Goal: Task Accomplishment & Management: Use online tool/utility

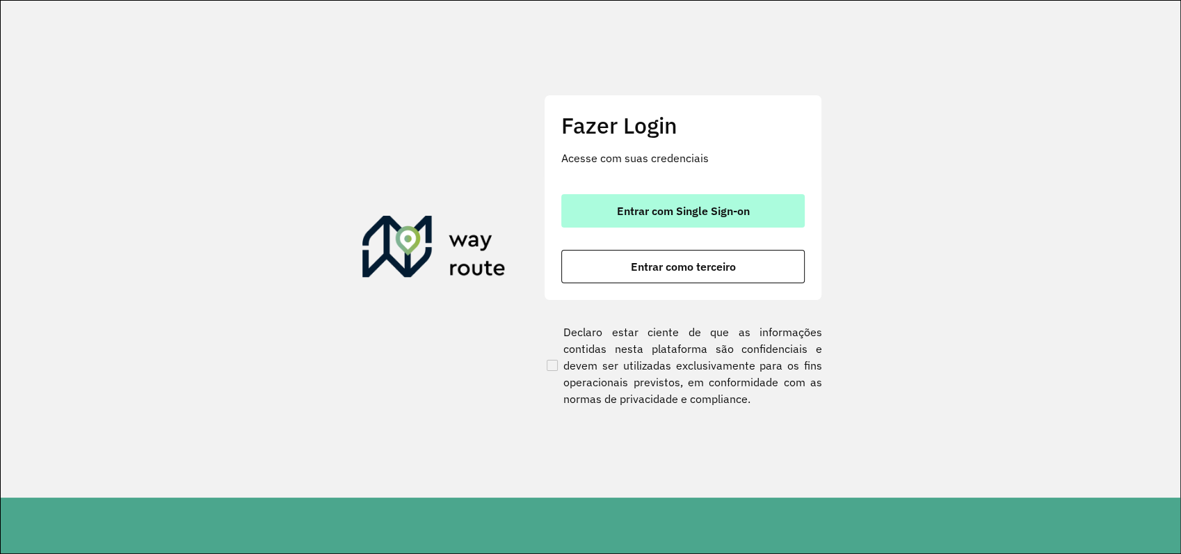
click at [718, 211] on span "Entrar com Single Sign-on" at bounding box center [683, 210] width 133 height 11
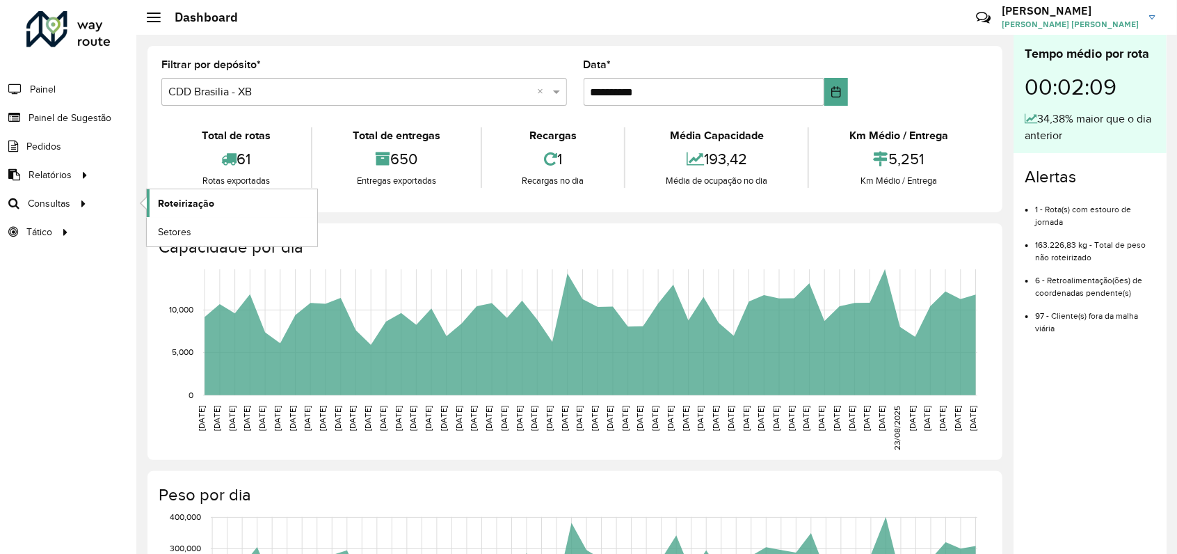
click at [177, 203] on span "Roteirização" at bounding box center [186, 203] width 56 height 15
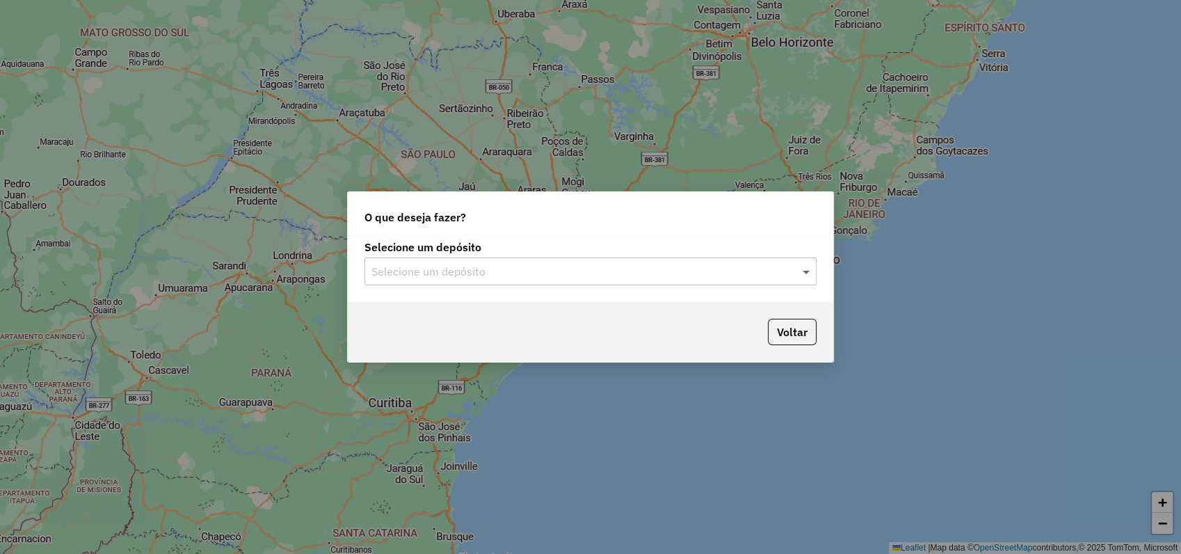
click at [799, 275] on span at bounding box center [807, 271] width 17 height 17
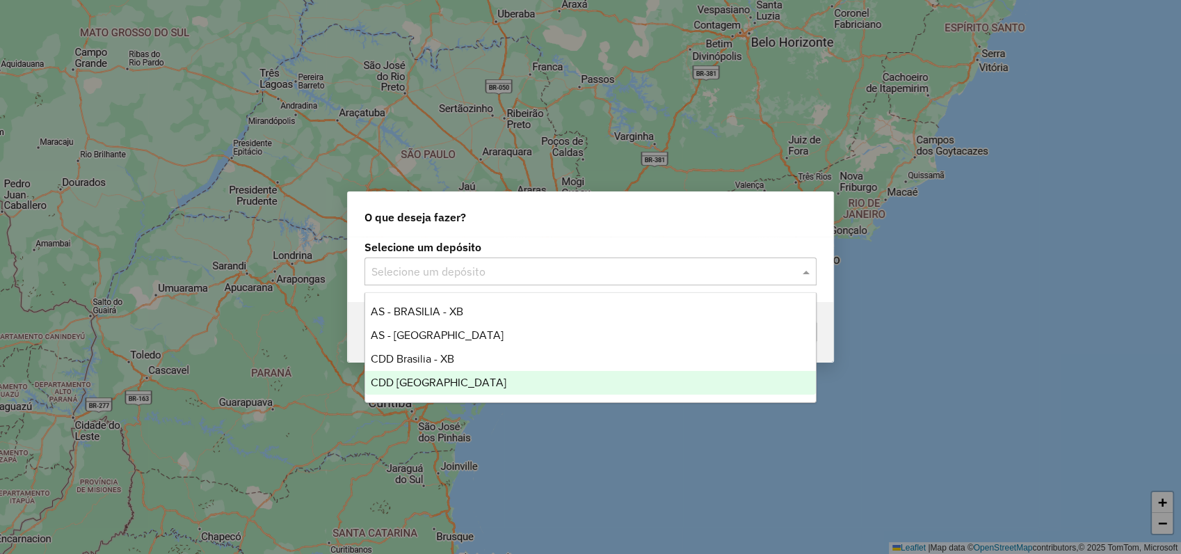
click at [422, 384] on span "CDD [GEOGRAPHIC_DATA]" at bounding box center [439, 382] width 136 height 12
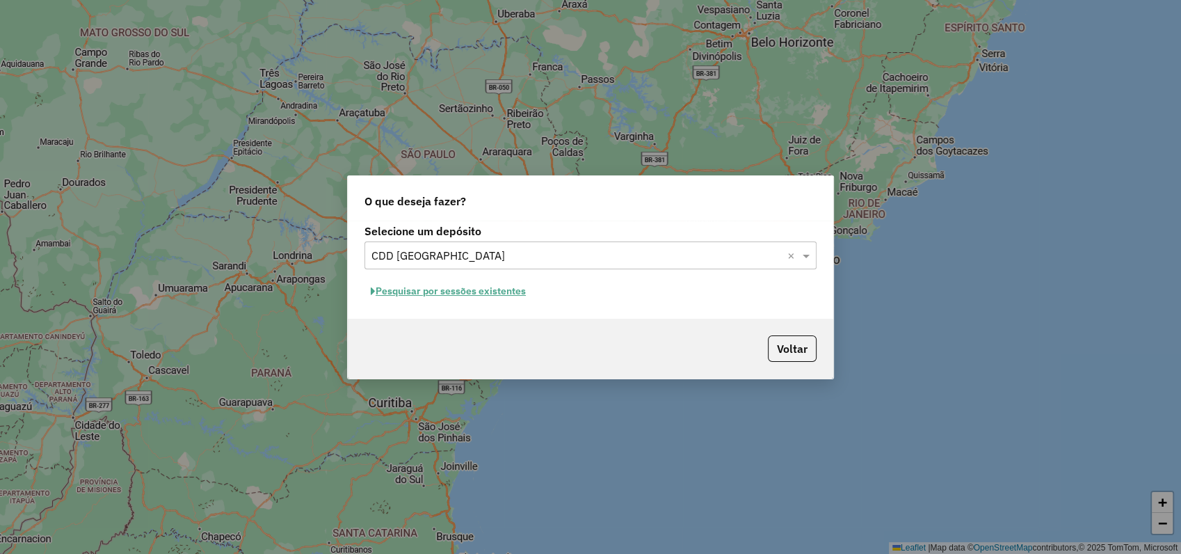
click at [436, 286] on button "Pesquisar por sessões existentes" at bounding box center [448, 291] width 168 height 22
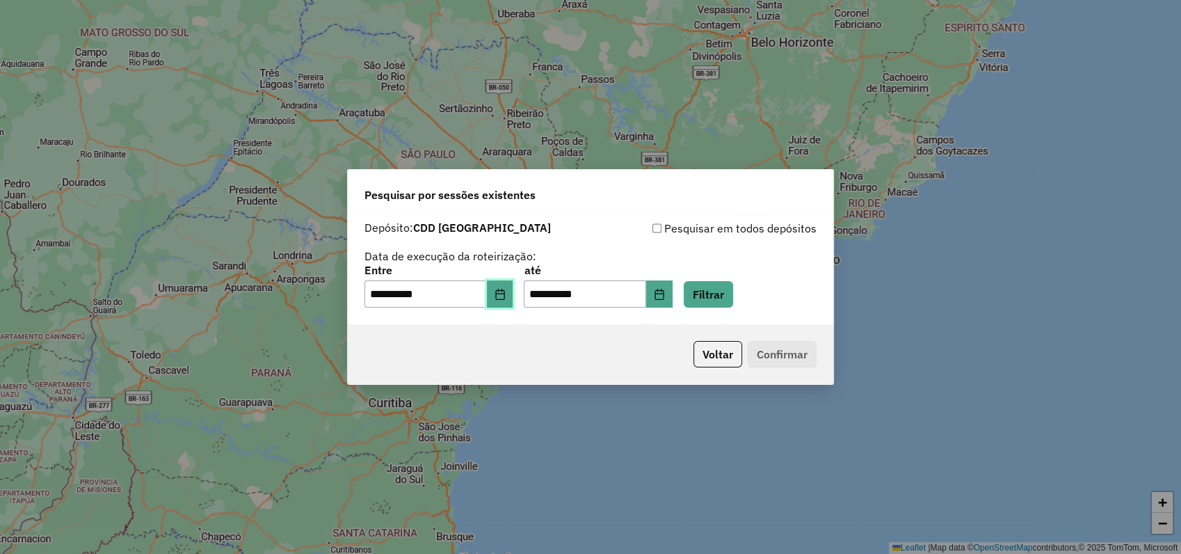
click at [506, 295] on icon "Choose Date" at bounding box center [499, 294] width 11 height 11
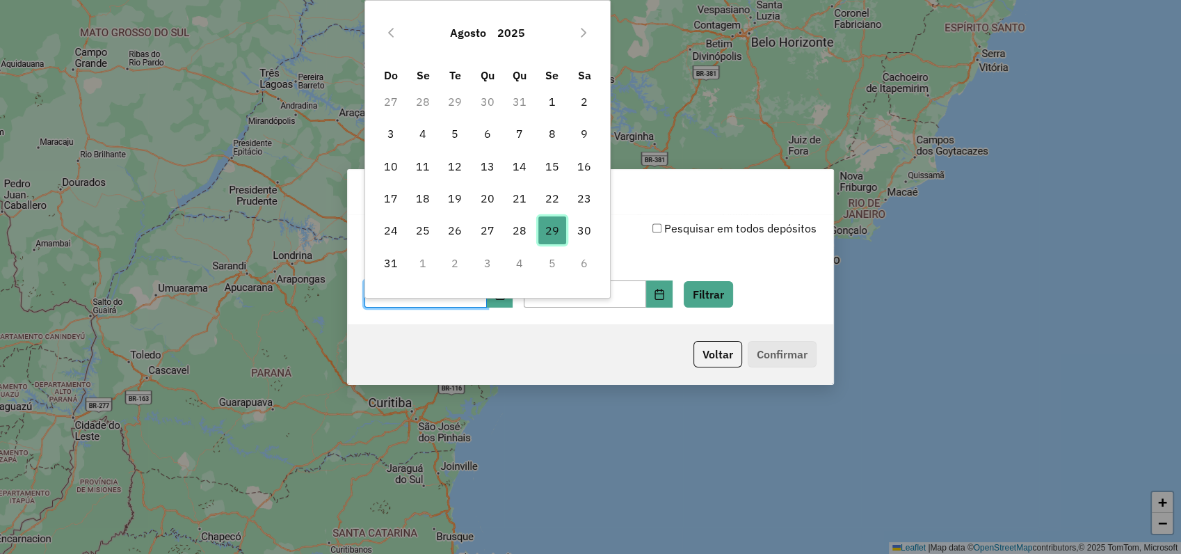
click at [562, 230] on span "29" at bounding box center [552, 230] width 28 height 28
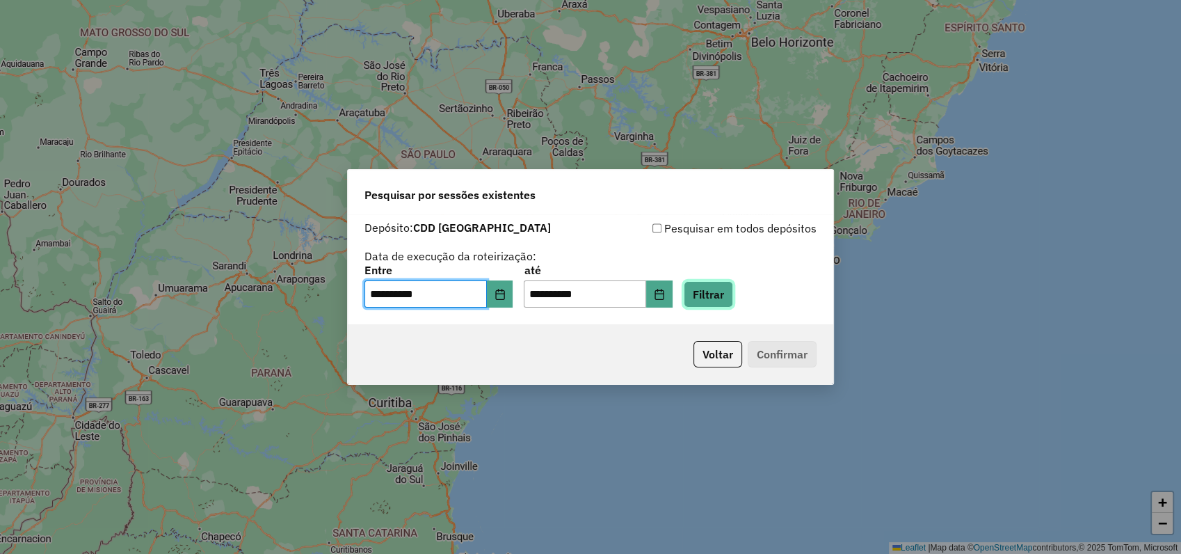
click at [725, 291] on button "Filtrar" at bounding box center [708, 294] width 49 height 26
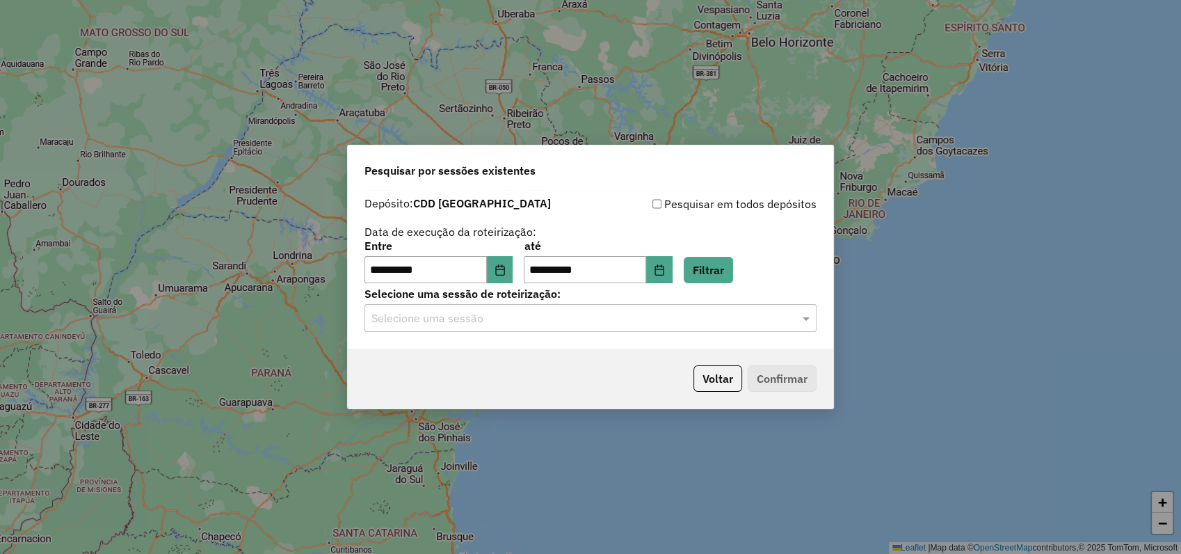
click at [465, 325] on input "text" at bounding box center [576, 318] width 410 height 17
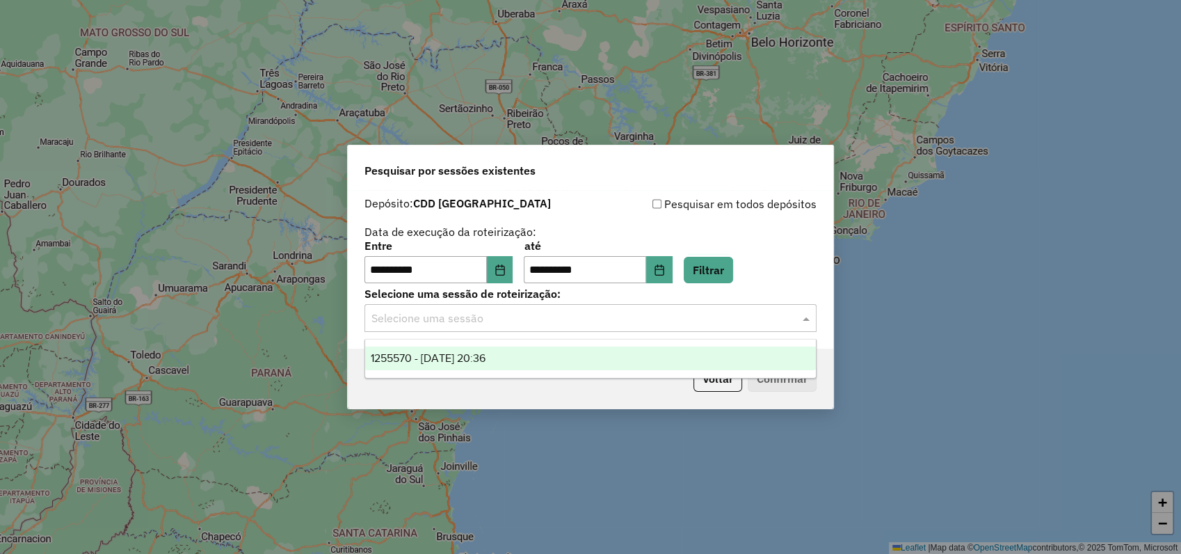
click at [461, 367] on div "1255570 - 29/08/2025 20:36" at bounding box center [590, 358] width 451 height 24
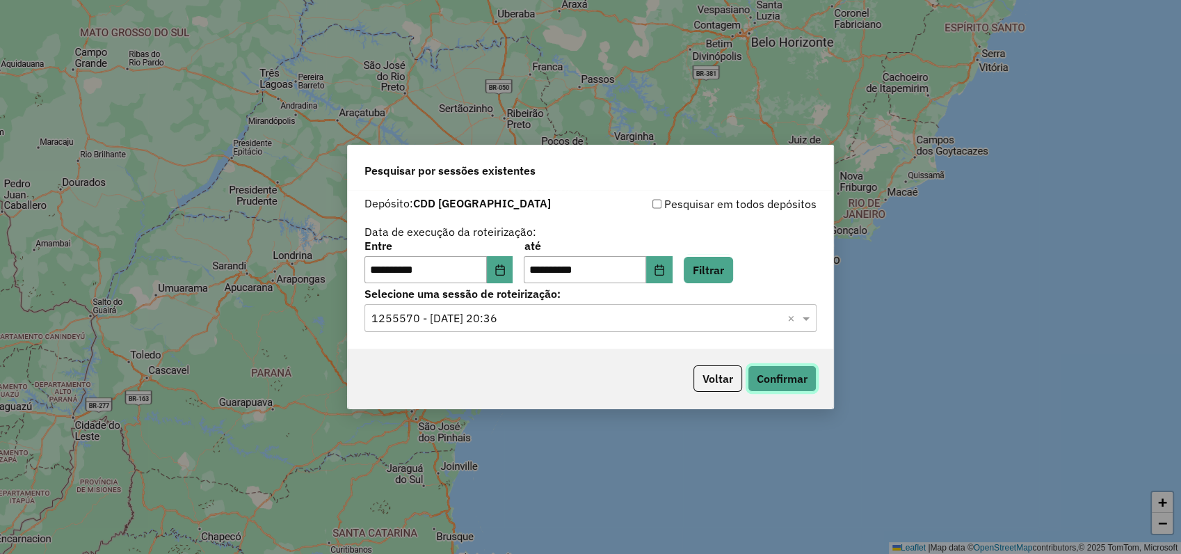
click at [783, 378] on button "Confirmar" at bounding box center [782, 378] width 69 height 26
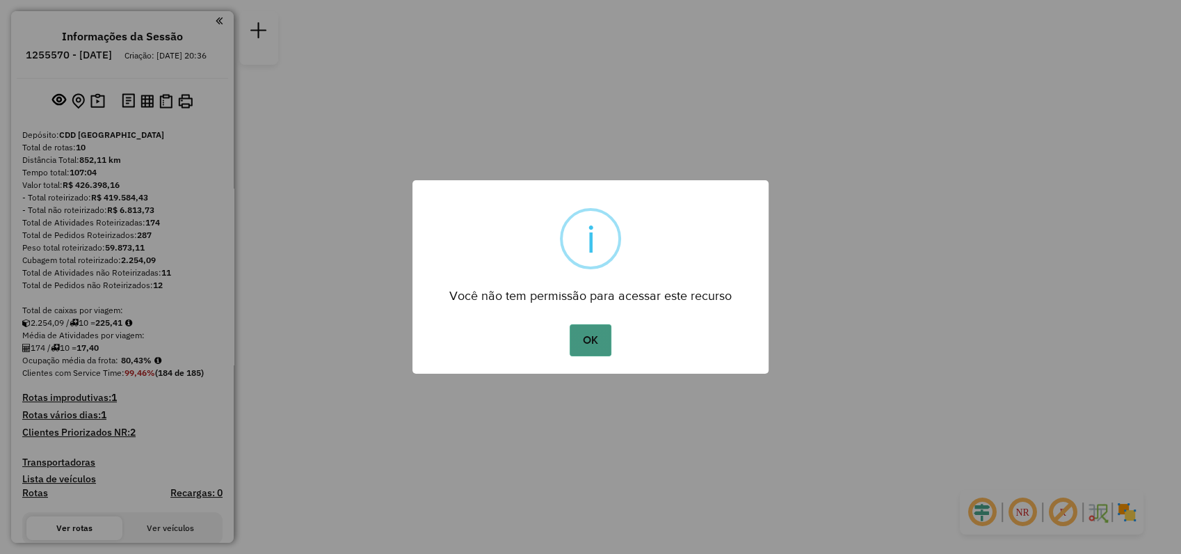
click at [589, 341] on button "OK" at bounding box center [590, 340] width 41 height 32
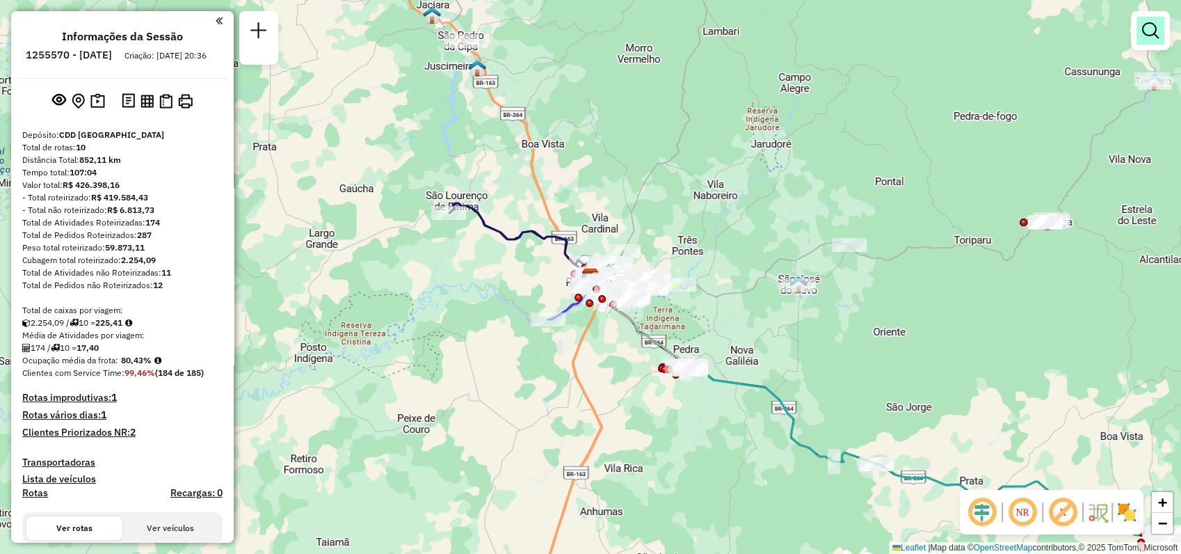
click at [1150, 38] on em at bounding box center [1150, 30] width 17 height 17
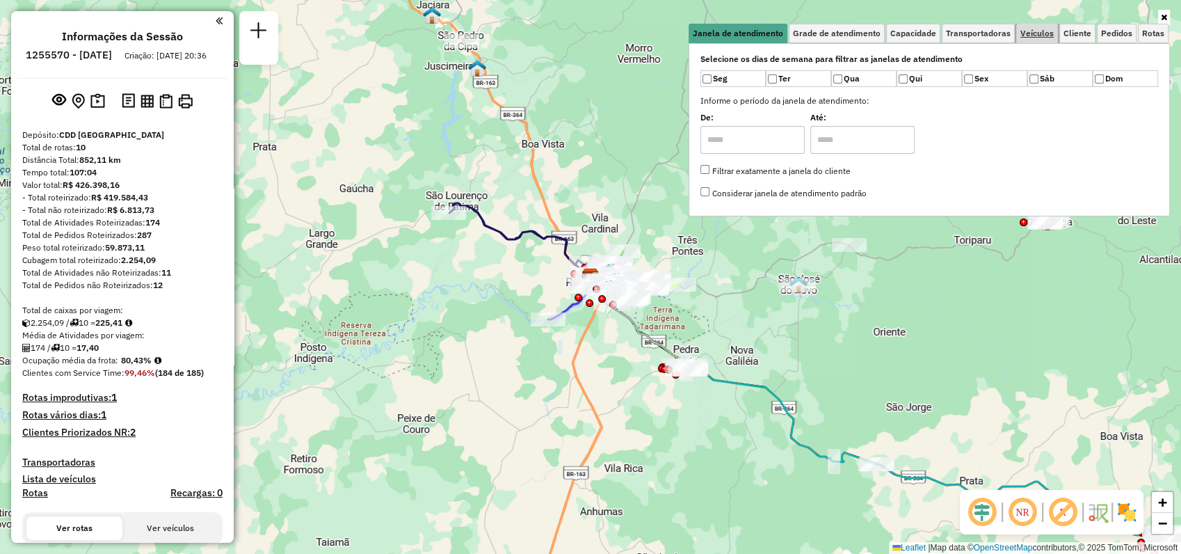
click at [1038, 33] on span "Veículos" at bounding box center [1036, 33] width 33 height 8
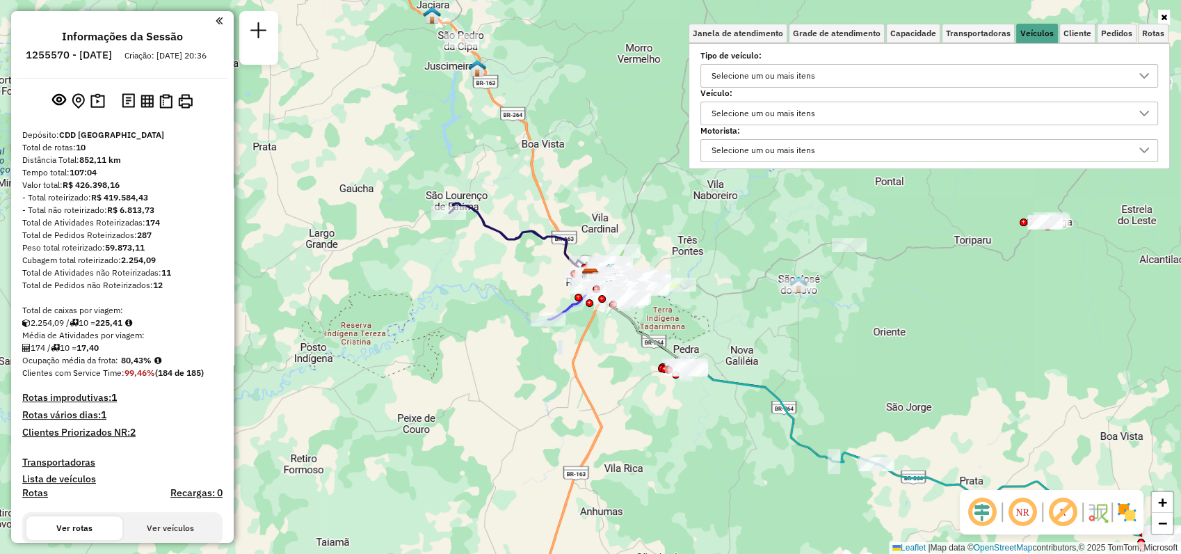
click at [826, 109] on div "Selecione um ou mais itens" at bounding box center [919, 113] width 424 height 22
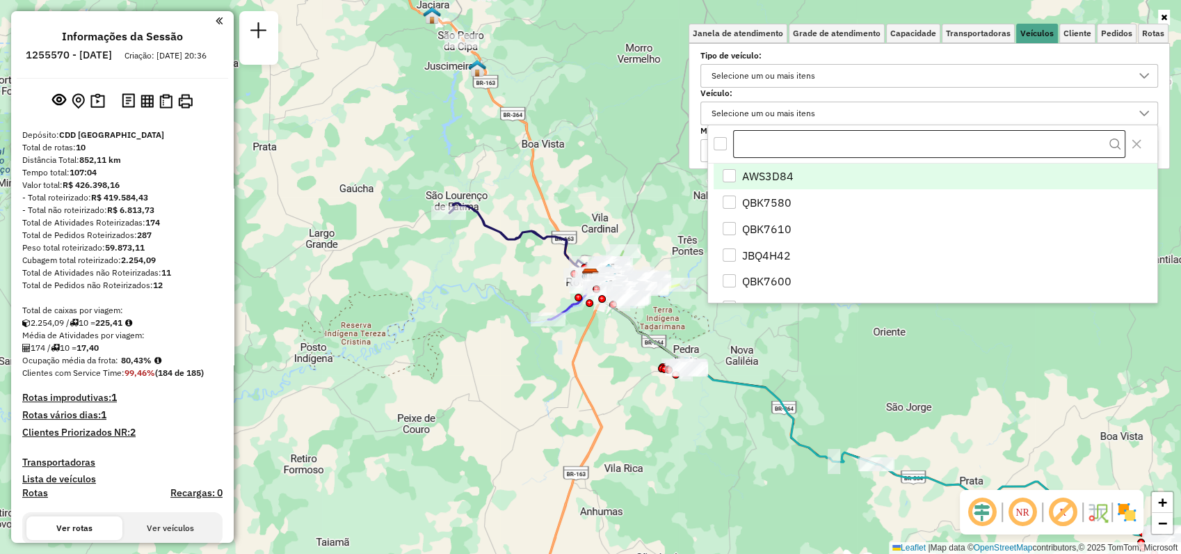
click at [798, 148] on input "text" at bounding box center [929, 144] width 392 height 28
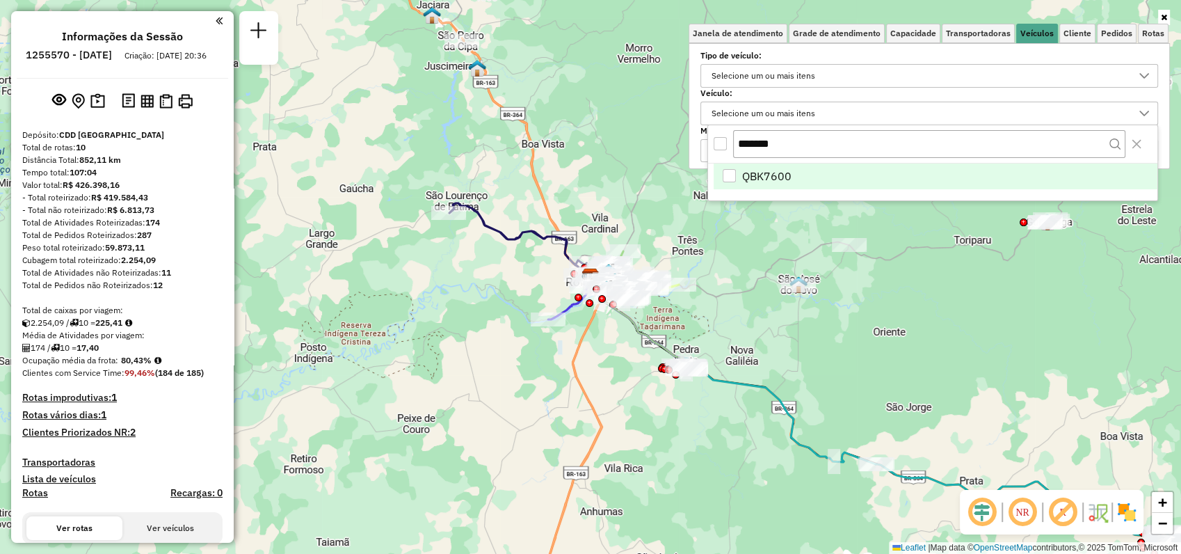
type input "*******"
click at [791, 175] on li "QBK7600" at bounding box center [936, 176] width 444 height 26
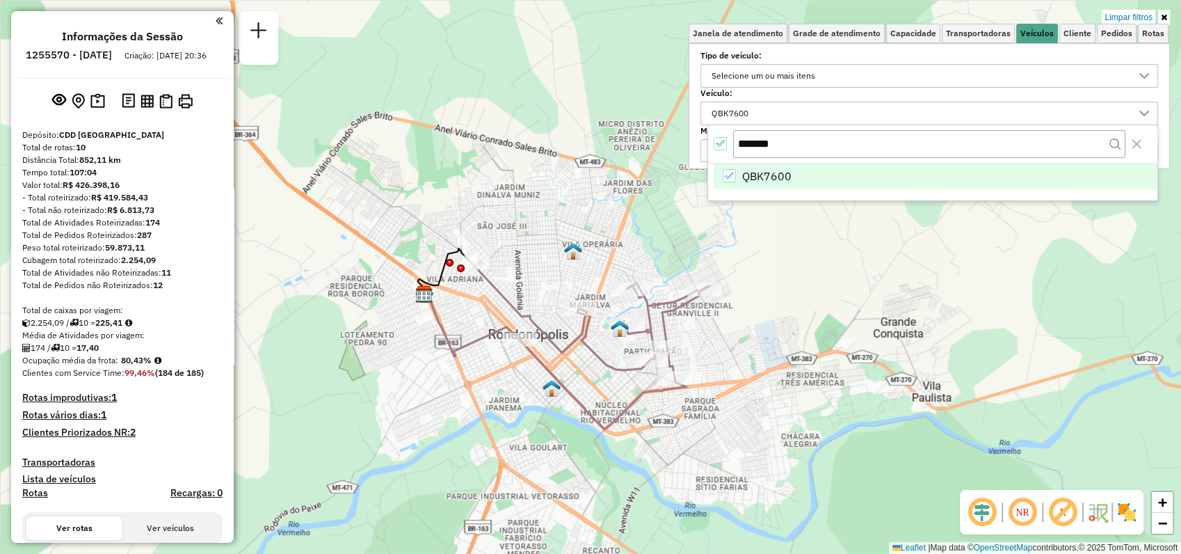
drag, startPoint x: 640, startPoint y: 303, endPoint x: 493, endPoint y: 190, distance: 185.0
click at [493, 190] on div "Limpar filtros Janela de atendimento Grade de atendimento Capacidade Transporta…" at bounding box center [590, 277] width 1181 height 554
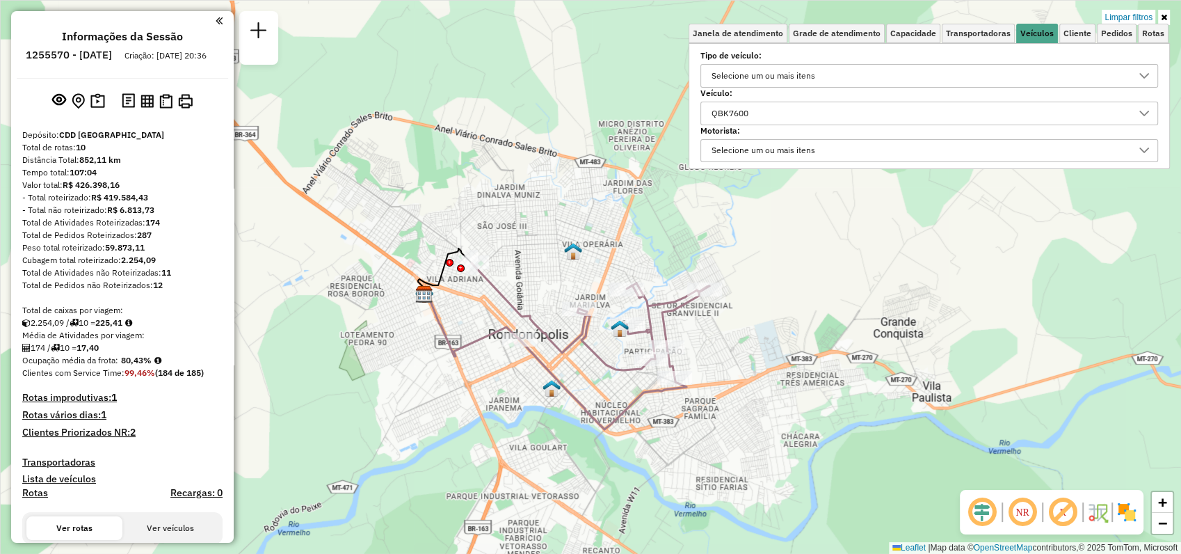
click at [1164, 17] on icon at bounding box center [1164, 17] width 6 height 8
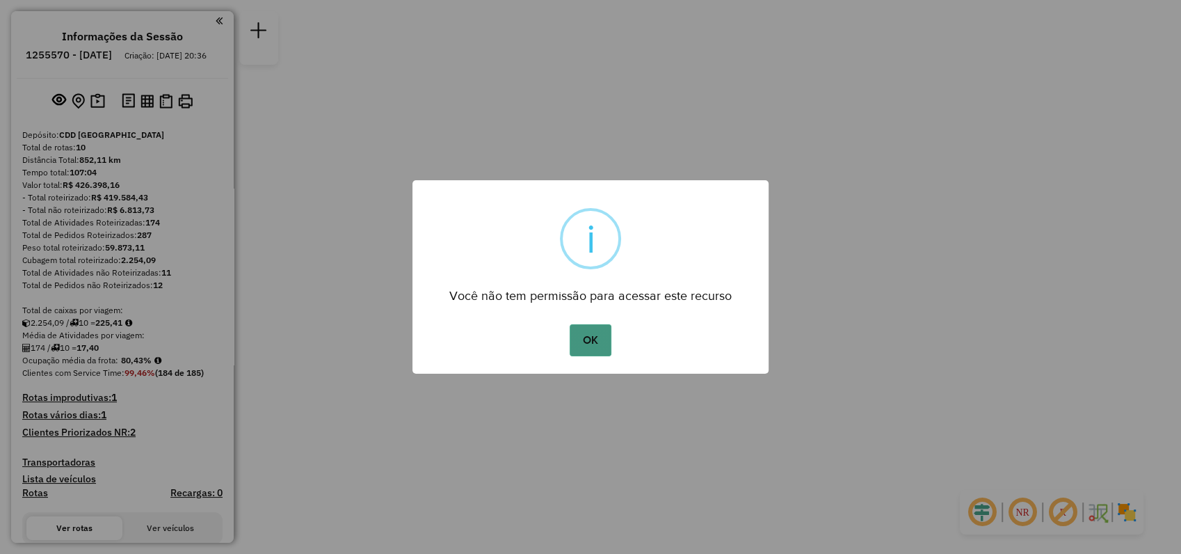
click at [594, 343] on button "OK" at bounding box center [590, 340] width 41 height 32
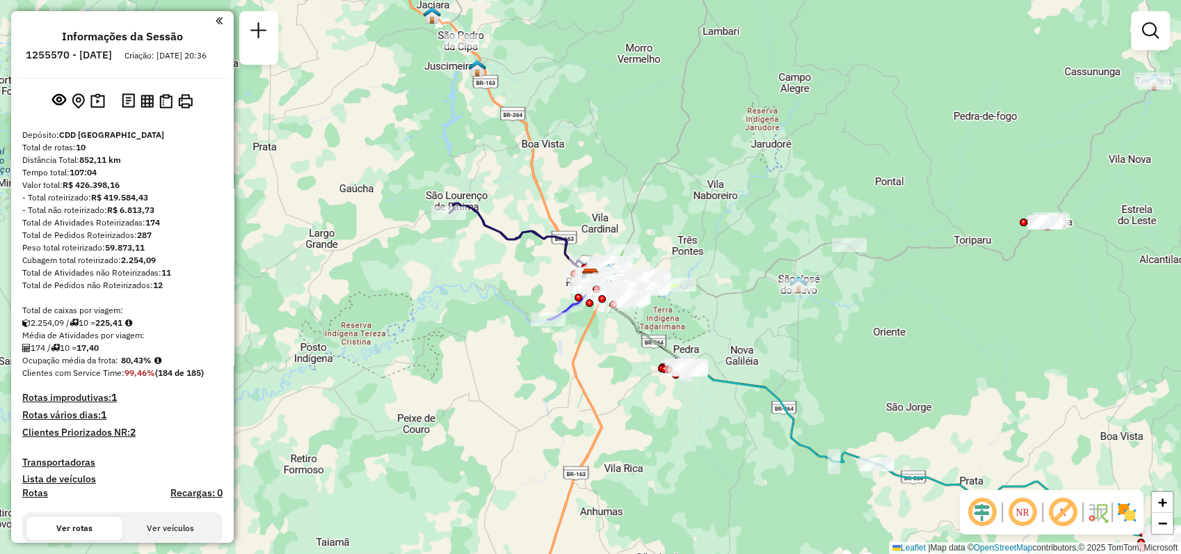
click at [1152, 36] on em at bounding box center [1150, 30] width 17 height 17
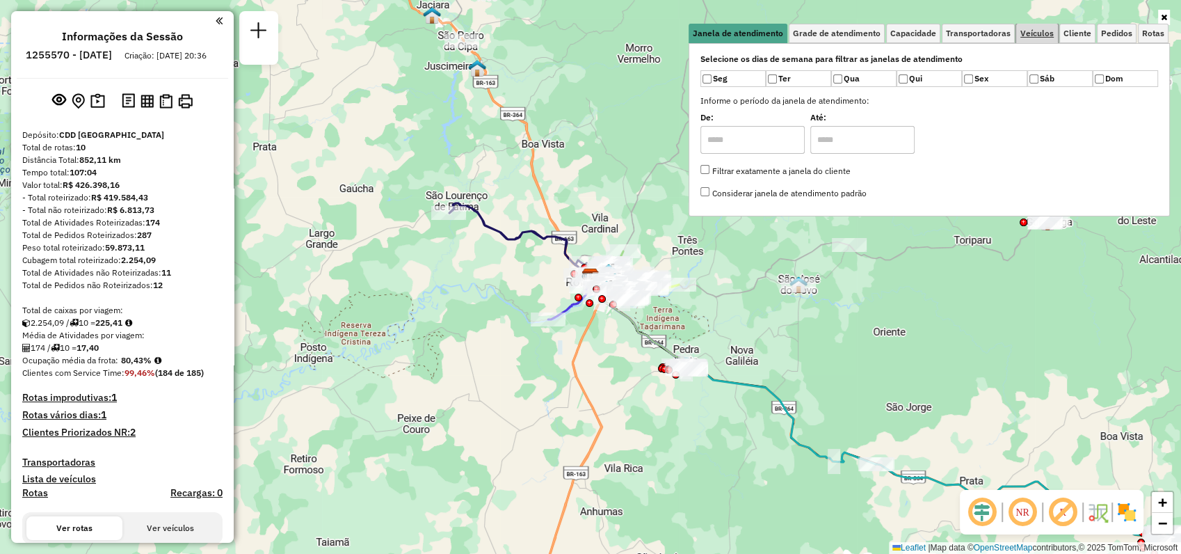
click at [1040, 33] on span "Veículos" at bounding box center [1036, 33] width 33 height 8
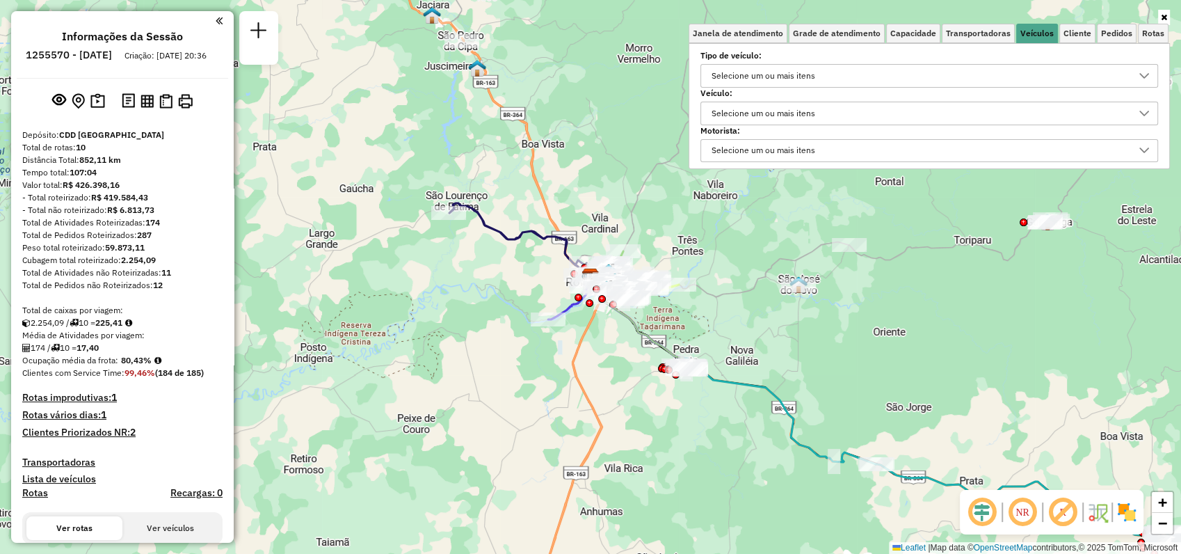
click at [753, 107] on div "Selecione um ou mais itens" at bounding box center [763, 113] width 113 height 22
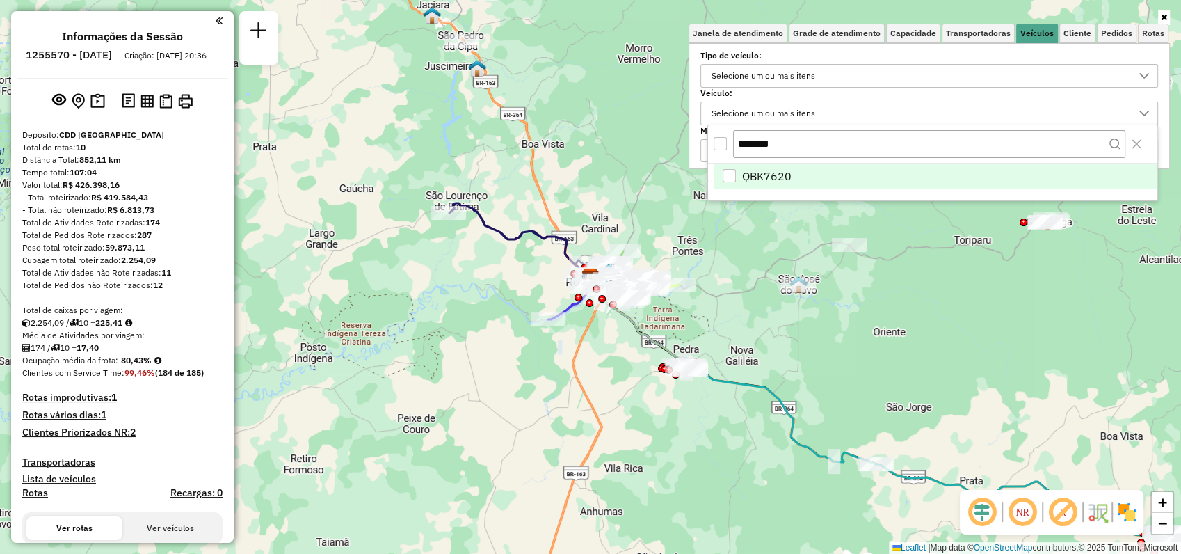
type input "*******"
click at [792, 174] on li "QBK7620" at bounding box center [936, 176] width 444 height 26
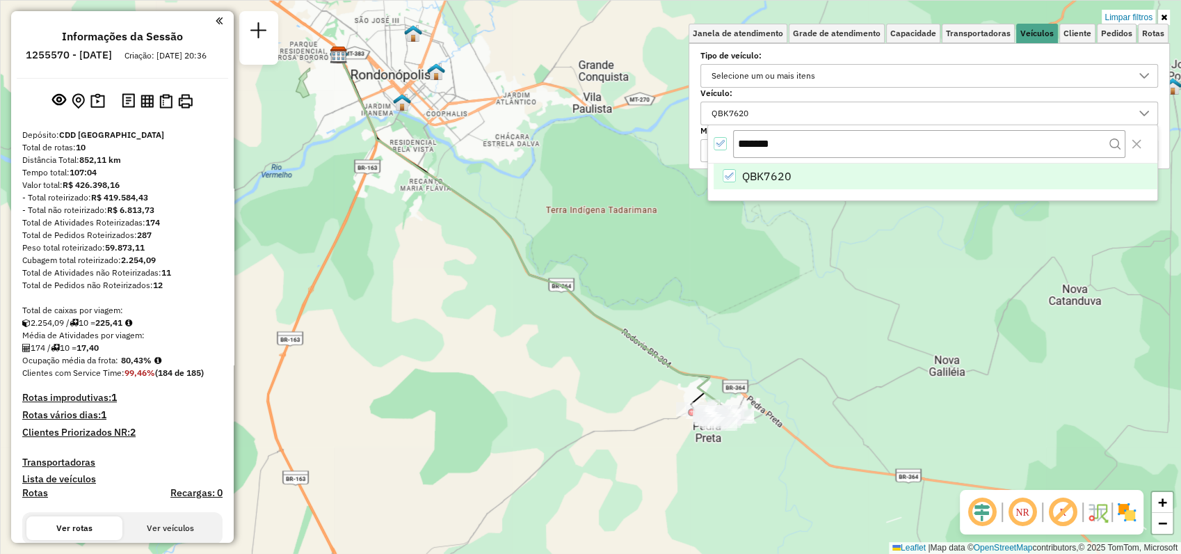
drag, startPoint x: 978, startPoint y: 341, endPoint x: 800, endPoint y: 261, distance: 195.5
click at [800, 261] on div "Limpar filtros Janela de atendimento Grade de atendimento Capacidade Transporta…" at bounding box center [590, 277] width 1181 height 554
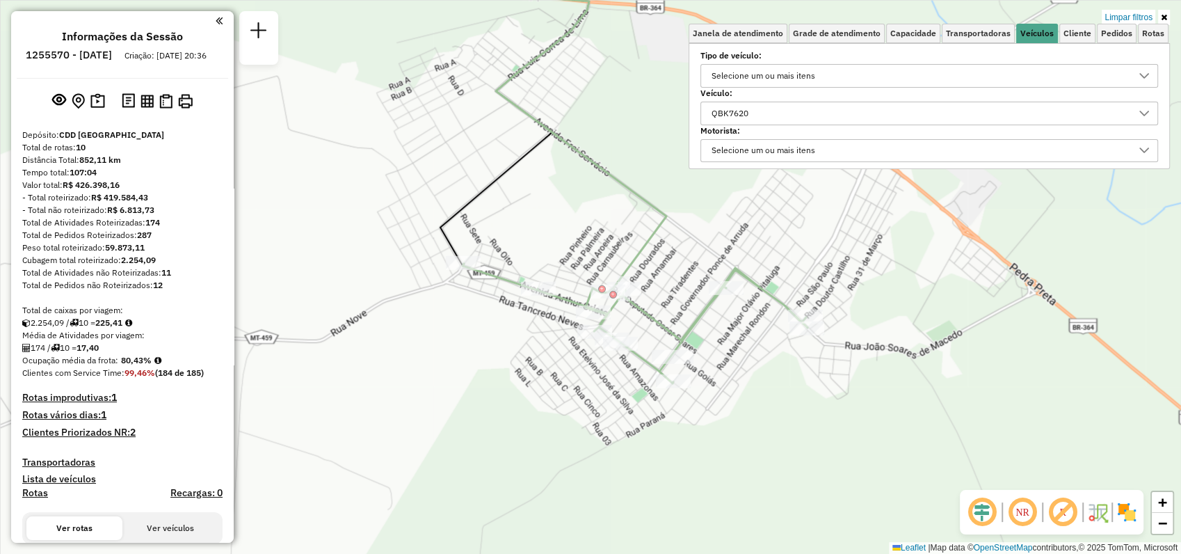
drag, startPoint x: 829, startPoint y: 434, endPoint x: 695, endPoint y: 277, distance: 206.7
click at [695, 277] on div "Limpar filtros Janela de atendimento Grade de atendimento Capacidade Transporta…" at bounding box center [590, 277] width 1181 height 554
click at [1143, 106] on div at bounding box center [1144, 113] width 26 height 22
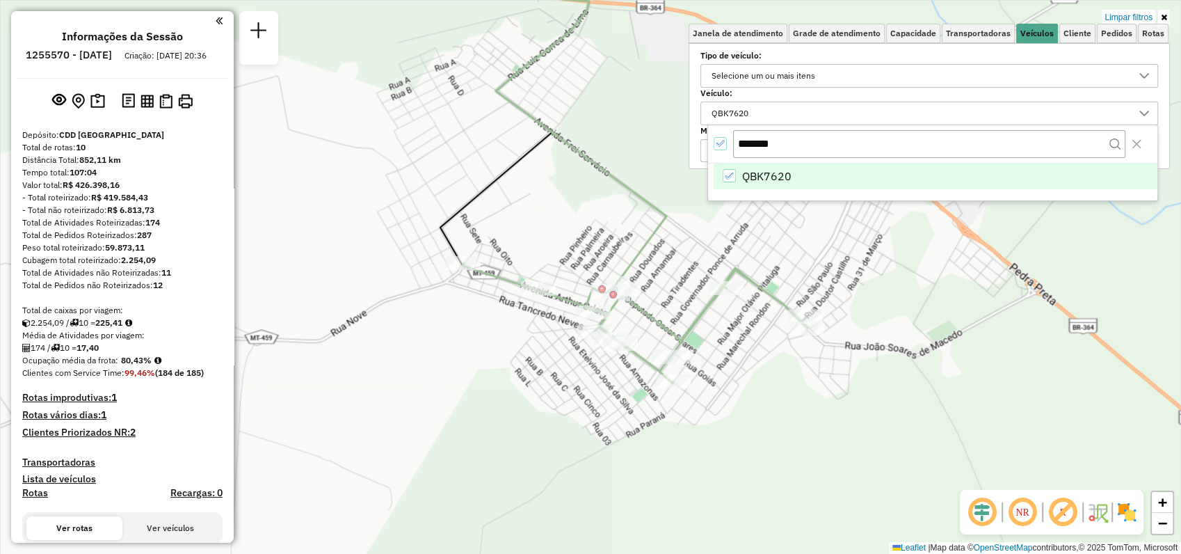
click at [730, 175] on icon "QBK7620" at bounding box center [730, 176] width 10 height 10
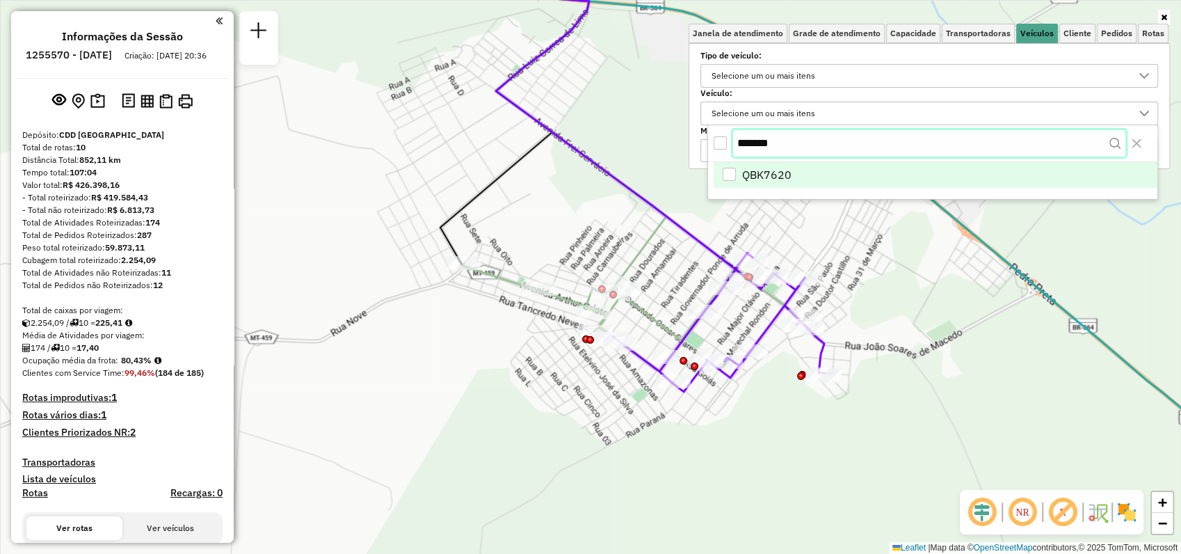
drag, startPoint x: 809, startPoint y: 139, endPoint x: 740, endPoint y: 141, distance: 68.9
click at [740, 141] on input "*******" at bounding box center [929, 143] width 392 height 26
paste input "text"
type input "*******"
click at [736, 173] on div "RAZ1J88" at bounding box center [730, 176] width 14 height 14
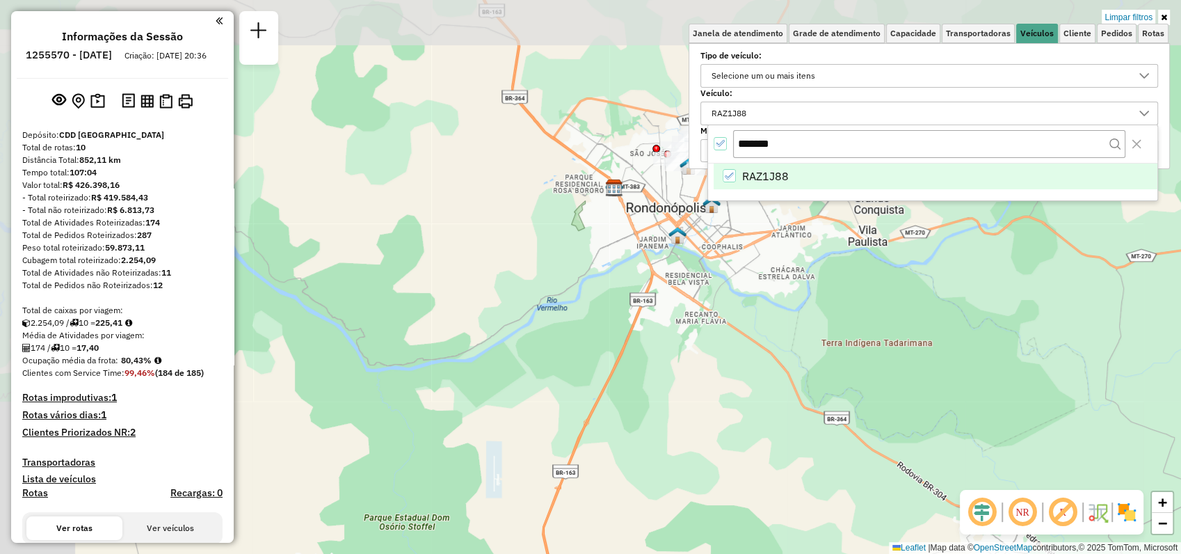
drag, startPoint x: 527, startPoint y: 228, endPoint x: 889, endPoint y: 451, distance: 424.6
click at [947, 485] on div "Limpar filtros Janela de atendimento Grade de atendimento Capacidade Transporta…" at bounding box center [590, 277] width 1181 height 554
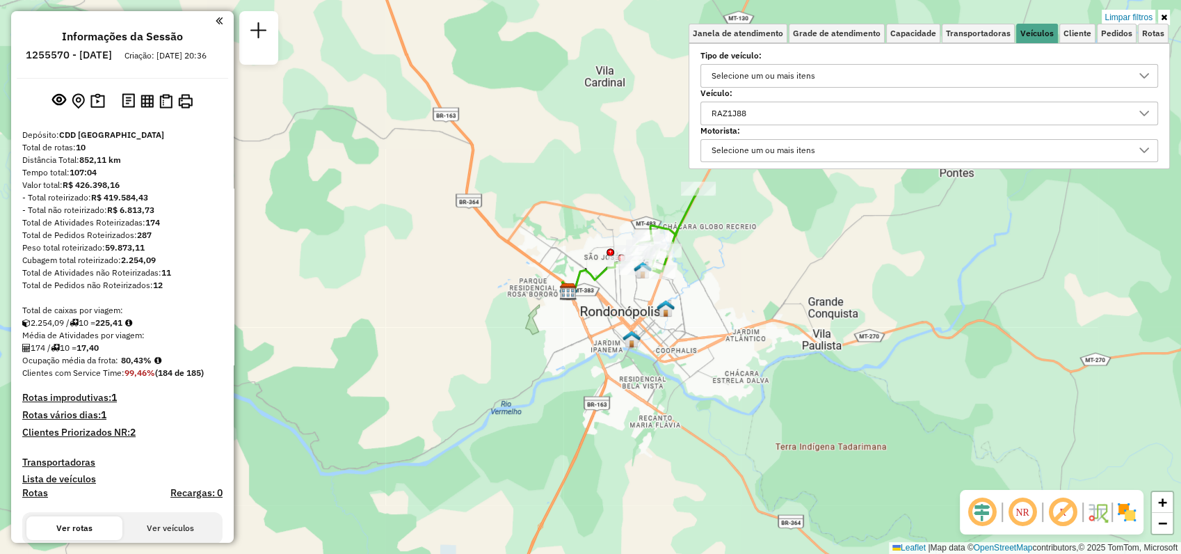
drag, startPoint x: 855, startPoint y: 309, endPoint x: 809, endPoint y: 412, distance: 112.4
click at [809, 412] on div "Limpar filtros Janela de atendimento Grade de atendimento Capacidade Transporta…" at bounding box center [590, 277] width 1181 height 554
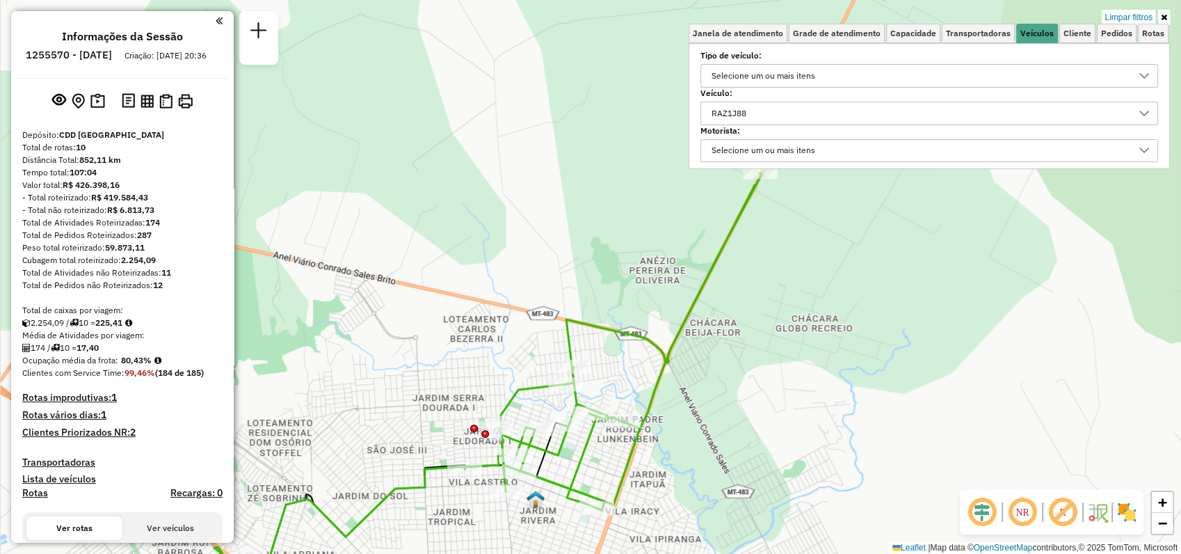
drag, startPoint x: 874, startPoint y: 298, endPoint x: 746, endPoint y: 363, distance: 143.4
click at [746, 363] on div "Limpar filtros Janela de atendimento Grade de atendimento Capacidade Transporta…" at bounding box center [590, 277] width 1181 height 554
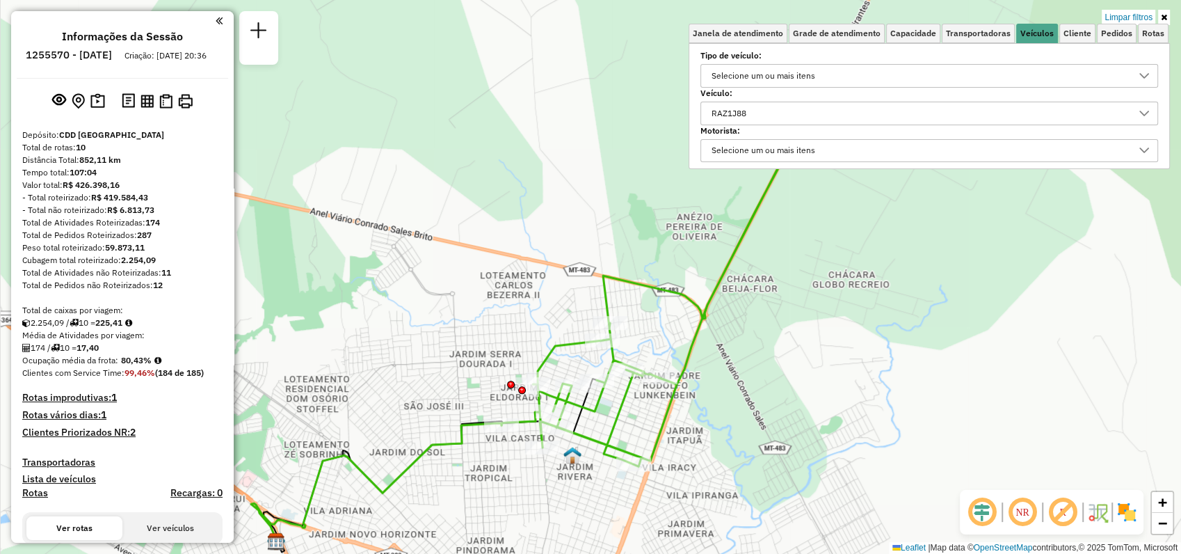
drag, startPoint x: 761, startPoint y: 269, endPoint x: 684, endPoint y: 321, distance: 92.2
click at [684, 321] on div "Limpar filtros Janela de atendimento Grade de atendimento Capacidade Transporta…" at bounding box center [590, 277] width 1181 height 554
click at [797, 111] on div "RAZ1J88" at bounding box center [919, 113] width 424 height 22
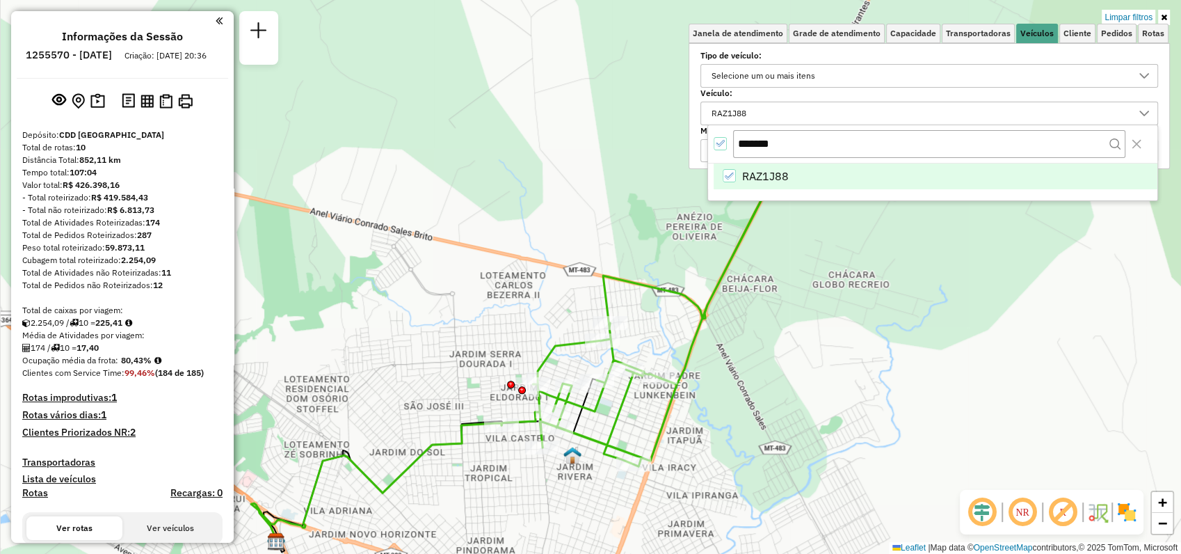
click at [729, 170] on div "RAZ1J88" at bounding box center [729, 175] width 13 height 13
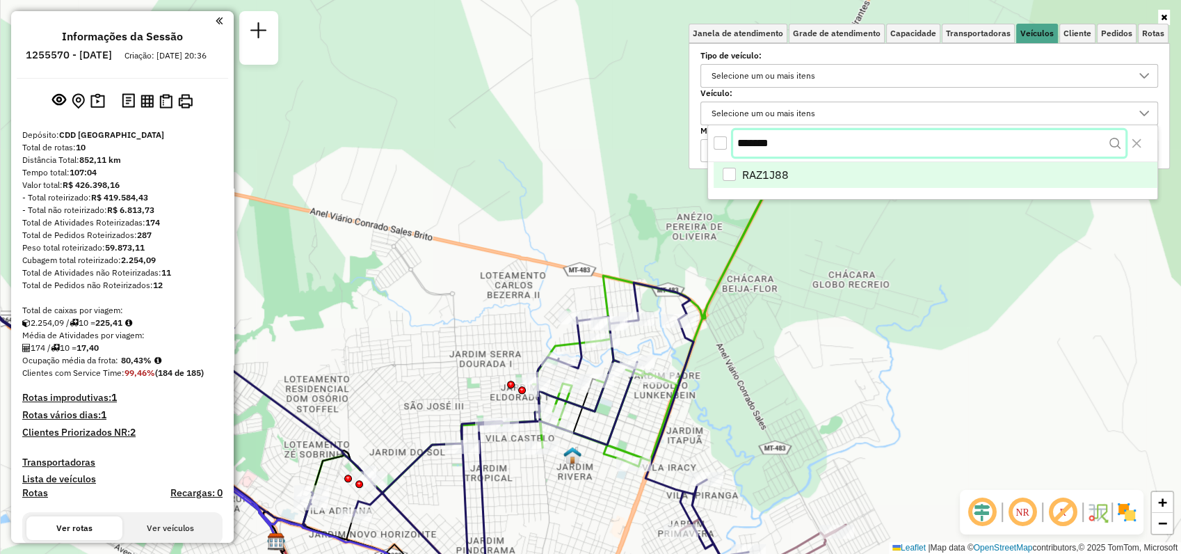
click at [822, 131] on input "*******" at bounding box center [929, 143] width 392 height 26
type input "*"
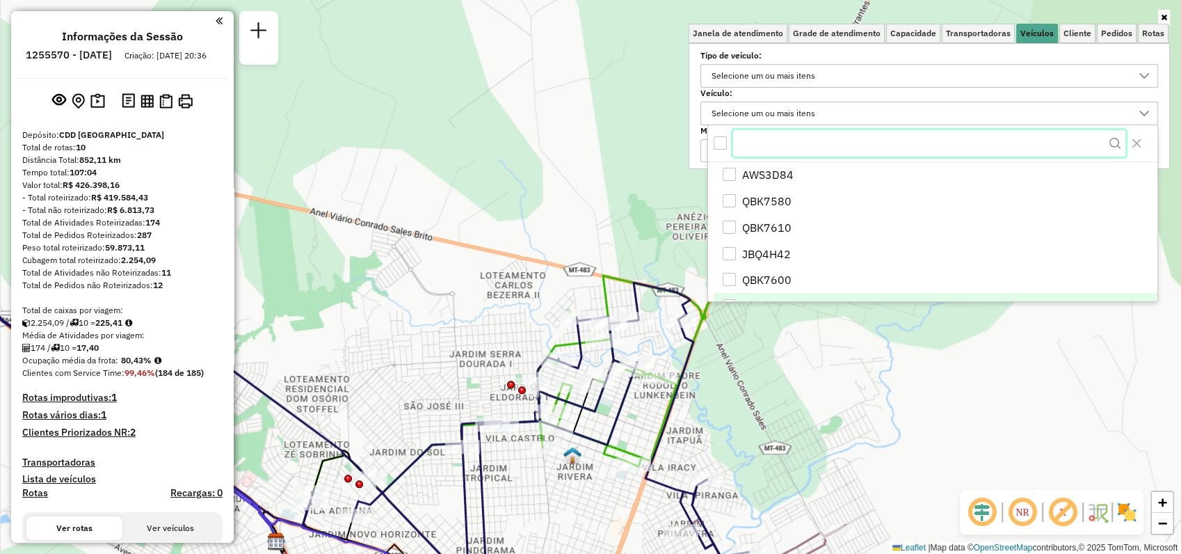
paste input "*******"
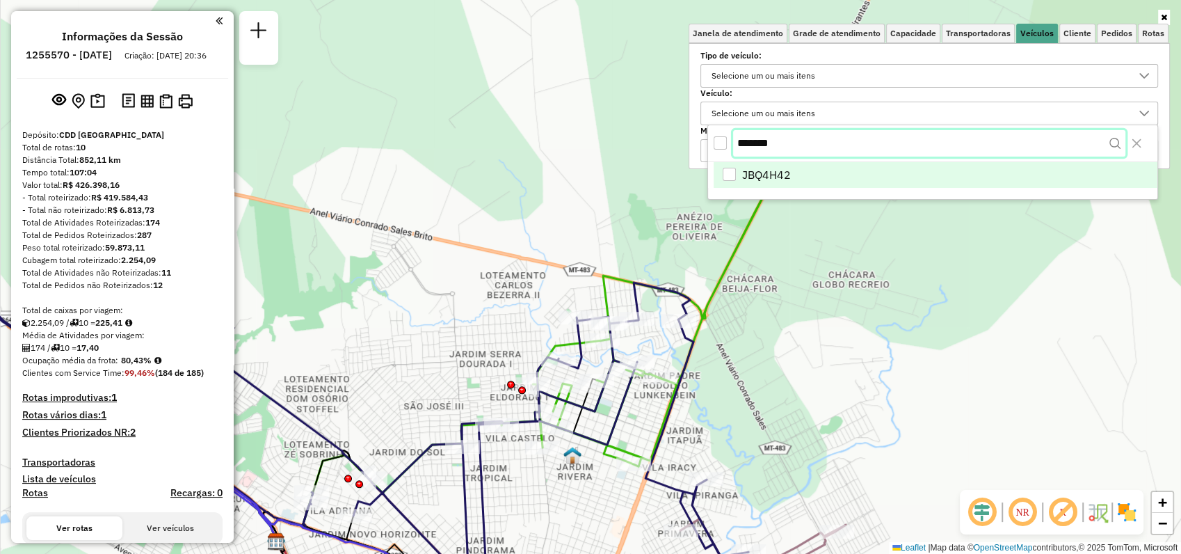
type input "*******"
click at [779, 179] on span "JBQ4H42" at bounding box center [766, 176] width 49 height 17
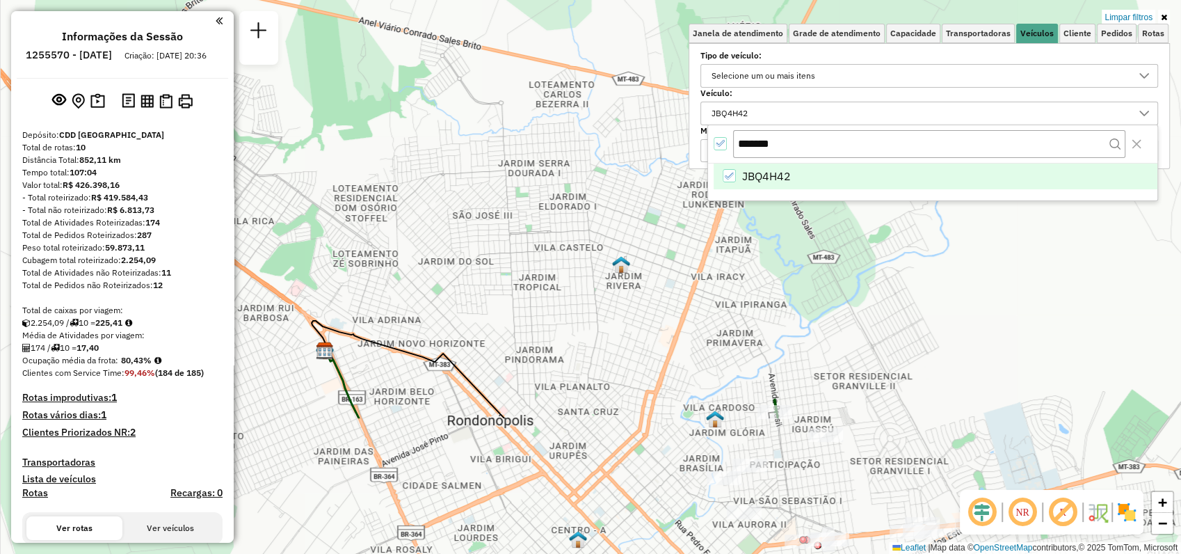
drag, startPoint x: 497, startPoint y: 404, endPoint x: 545, endPoint y: 214, distance: 196.7
click at [545, 214] on div "Limpar filtros Janela de atendimento Grade de atendimento Capacidade Transporta…" at bounding box center [590, 277] width 1181 height 554
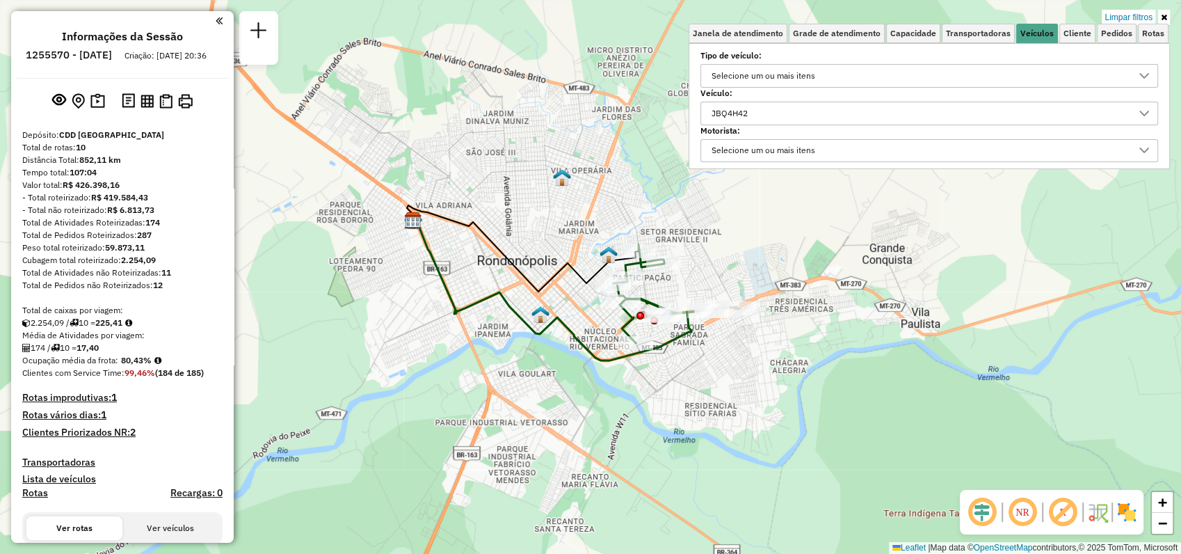
drag, startPoint x: 583, startPoint y: 387, endPoint x: 563, endPoint y: 334, distance: 56.6
click at [563, 334] on icon at bounding box center [559, 290] width 291 height 140
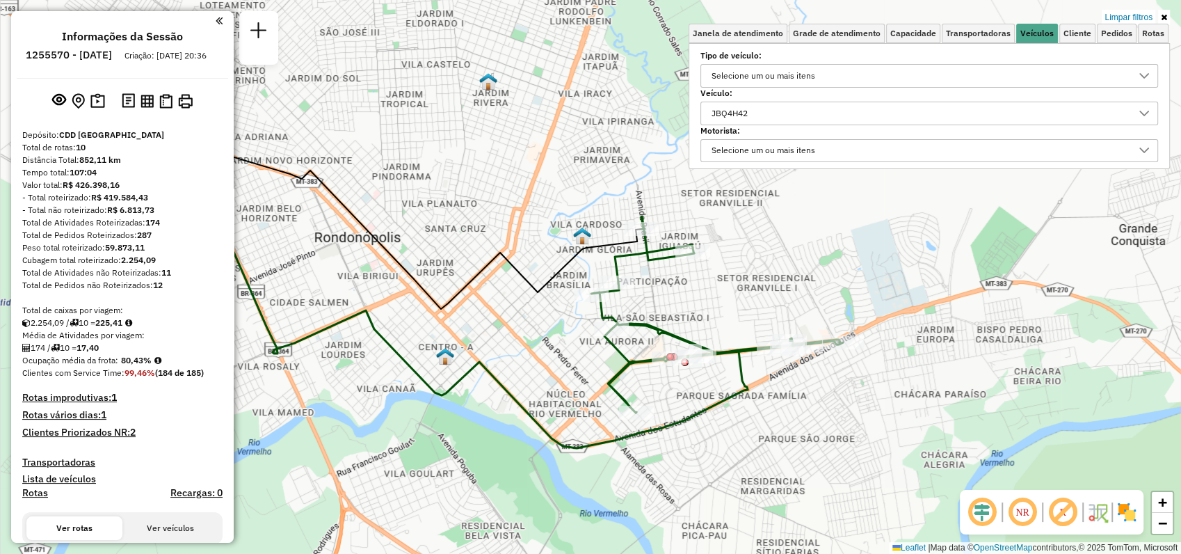
drag, startPoint x: 835, startPoint y: 266, endPoint x: 790, endPoint y: 282, distance: 47.5
click at [790, 282] on div "Limpar filtros Janela de atendimento Grade de atendimento Capacidade Transporta…" at bounding box center [590, 277] width 1181 height 554
click at [1146, 110] on icon at bounding box center [1143, 113] width 11 height 11
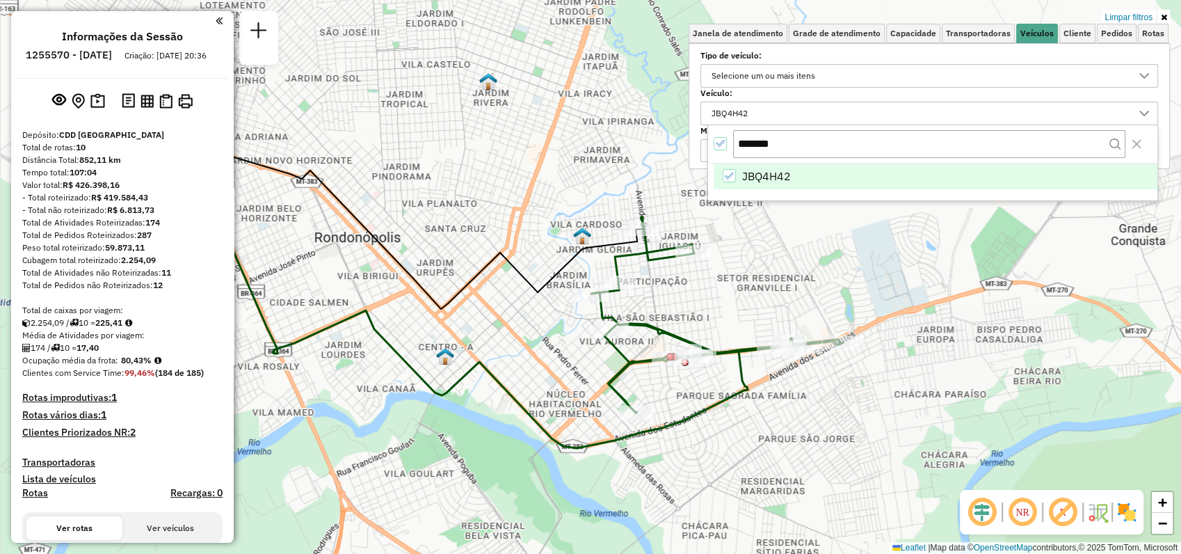
click at [727, 175] on icon "JBQ4H42" at bounding box center [730, 176] width 10 height 10
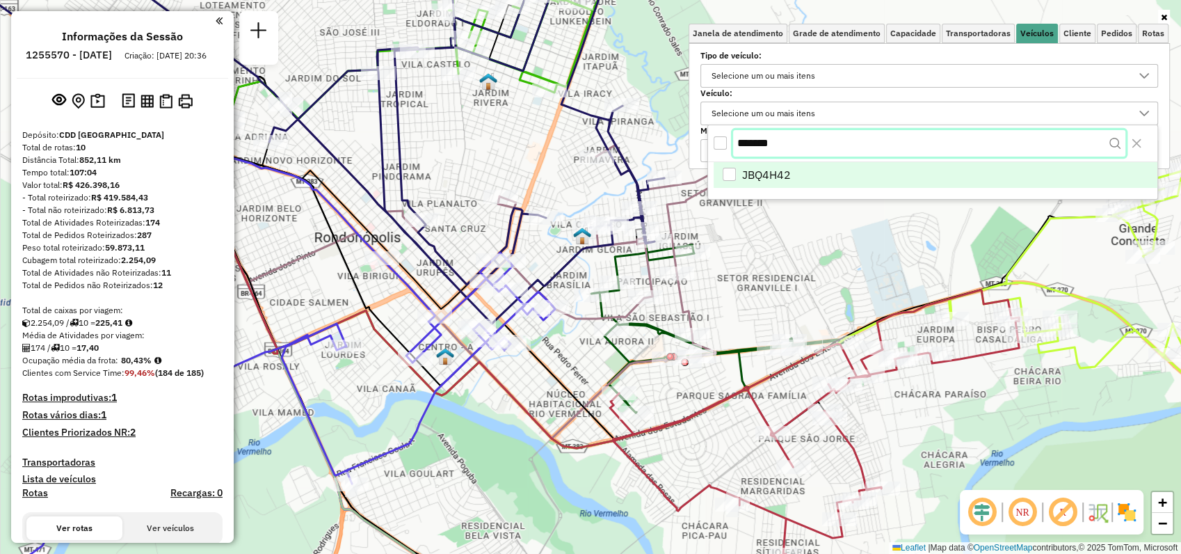
click at [812, 145] on input "*******" at bounding box center [929, 143] width 392 height 26
type input "*"
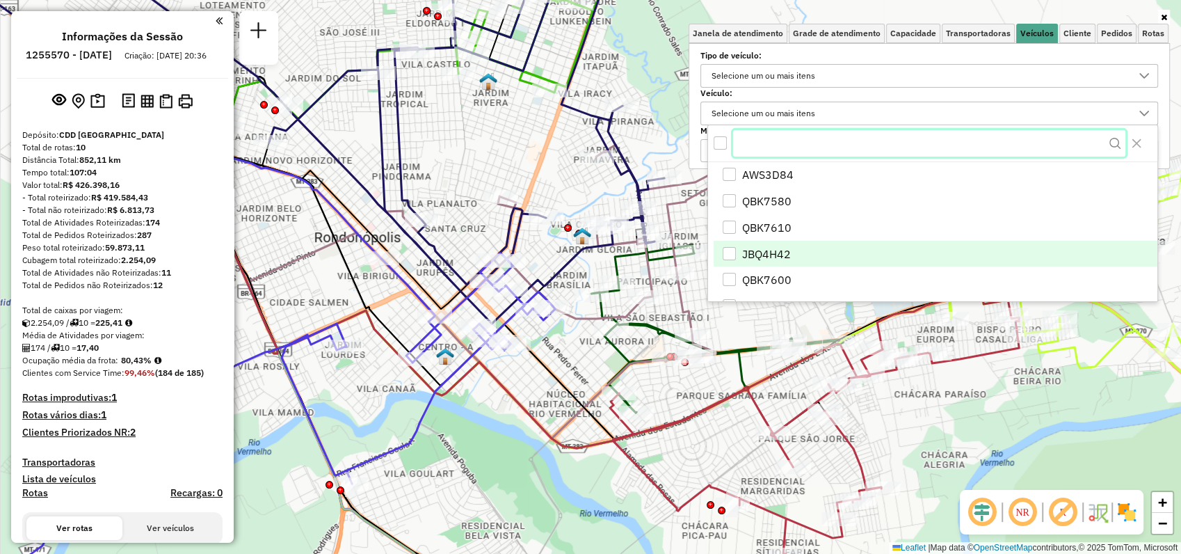
paste input "*******"
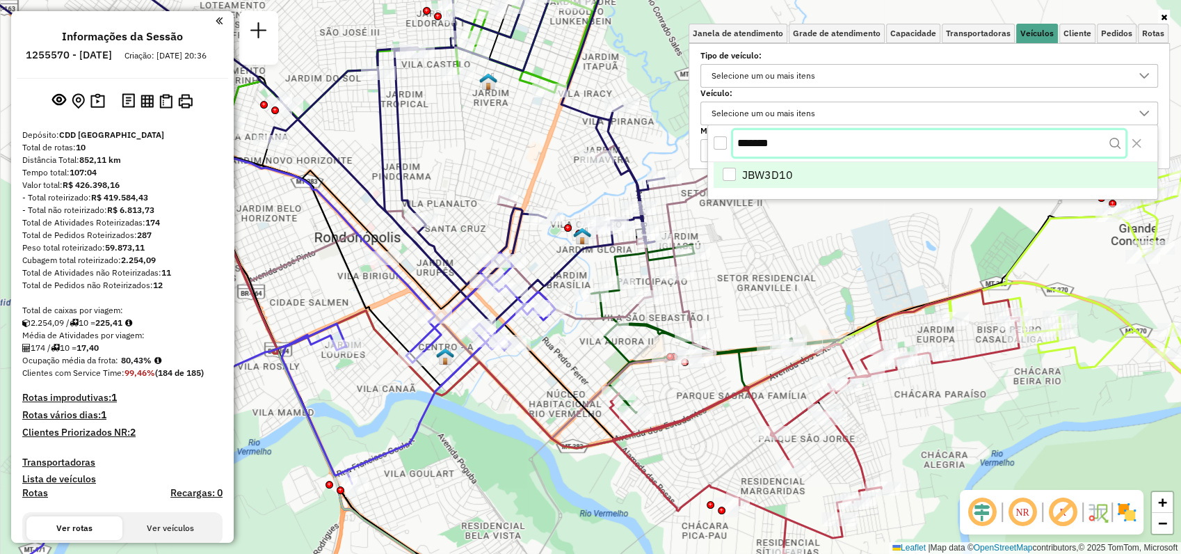
type input "*******"
click at [755, 171] on span "JBW3D10" at bounding box center [767, 176] width 51 height 17
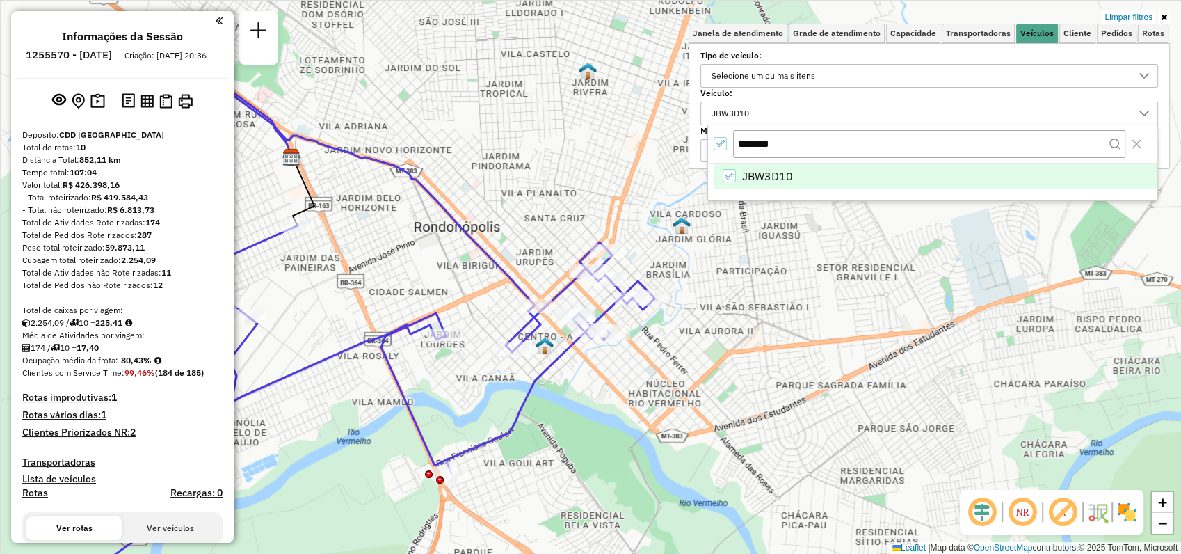
drag, startPoint x: 523, startPoint y: 378, endPoint x: 622, endPoint y: 368, distance: 100.0
click at [622, 368] on div "Limpar filtros Janela de atendimento Grade de atendimento Capacidade Transporta…" at bounding box center [590, 277] width 1181 height 554
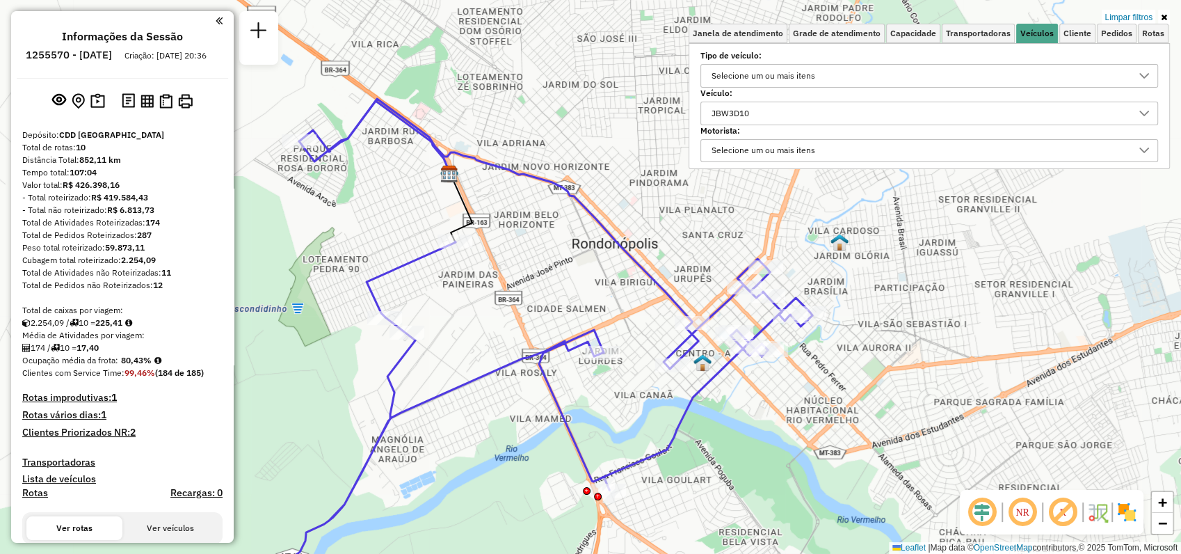
drag, startPoint x: 449, startPoint y: 396, endPoint x: 606, endPoint y: 413, distance: 158.8
click at [606, 413] on div "Limpar filtros Janela de atendimento Grade de atendimento Capacidade Transporta…" at bounding box center [590, 277] width 1181 height 554
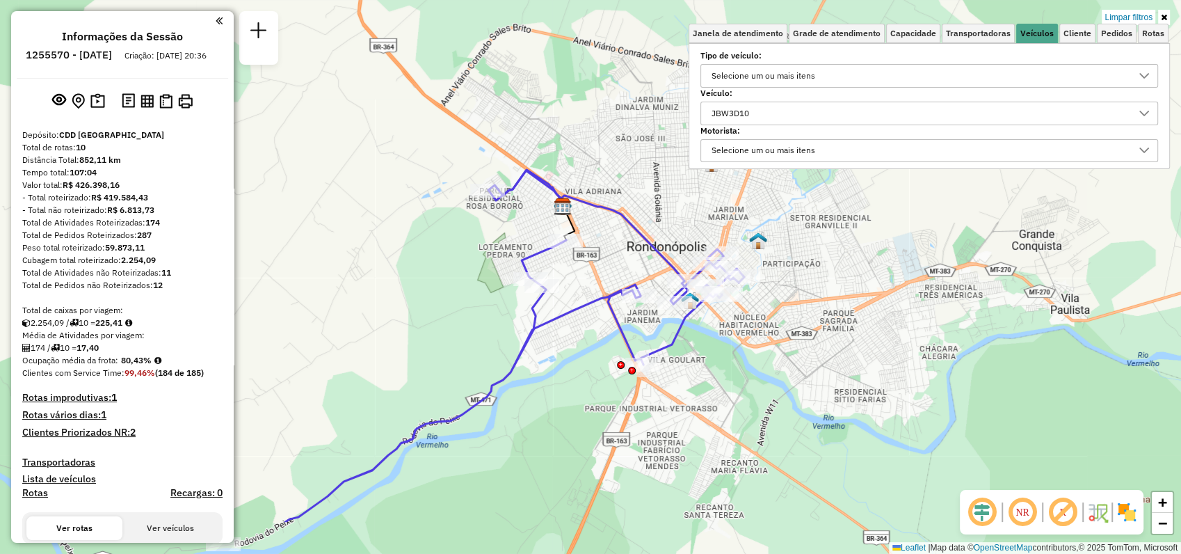
drag, startPoint x: 514, startPoint y: 401, endPoint x: 552, endPoint y: 328, distance: 82.1
click at [552, 328] on icon at bounding box center [514, 346] width 459 height 352
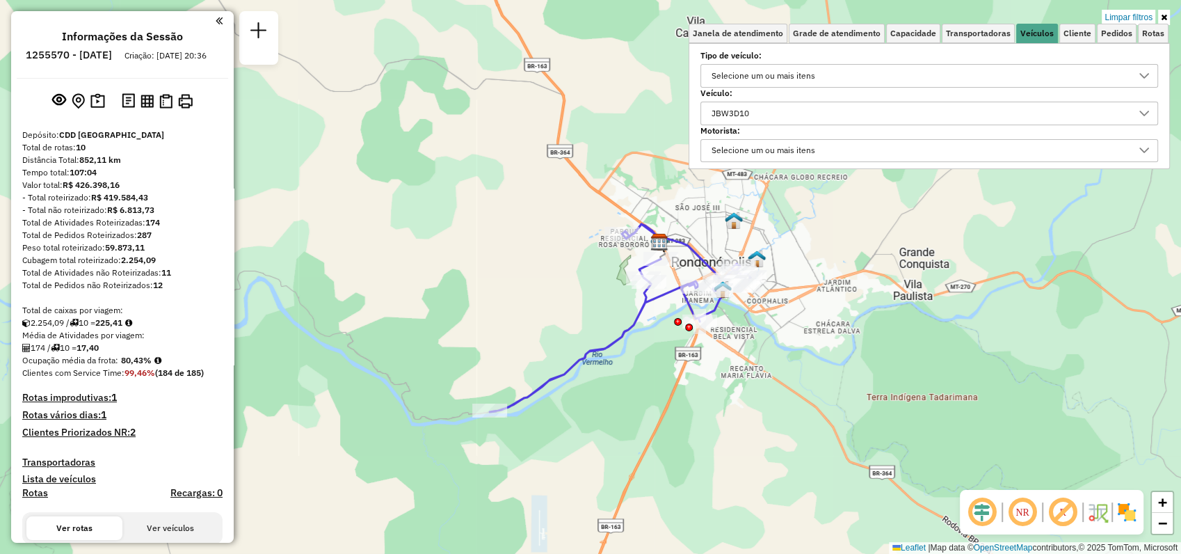
drag, startPoint x: 522, startPoint y: 394, endPoint x: 659, endPoint y: 343, distance: 146.1
click at [659, 343] on div "Limpar filtros Janela de atendimento Grade de atendimento Capacidade Transporta…" at bounding box center [590, 277] width 1181 height 554
click at [1167, 17] on link at bounding box center [1164, 17] width 12 height 15
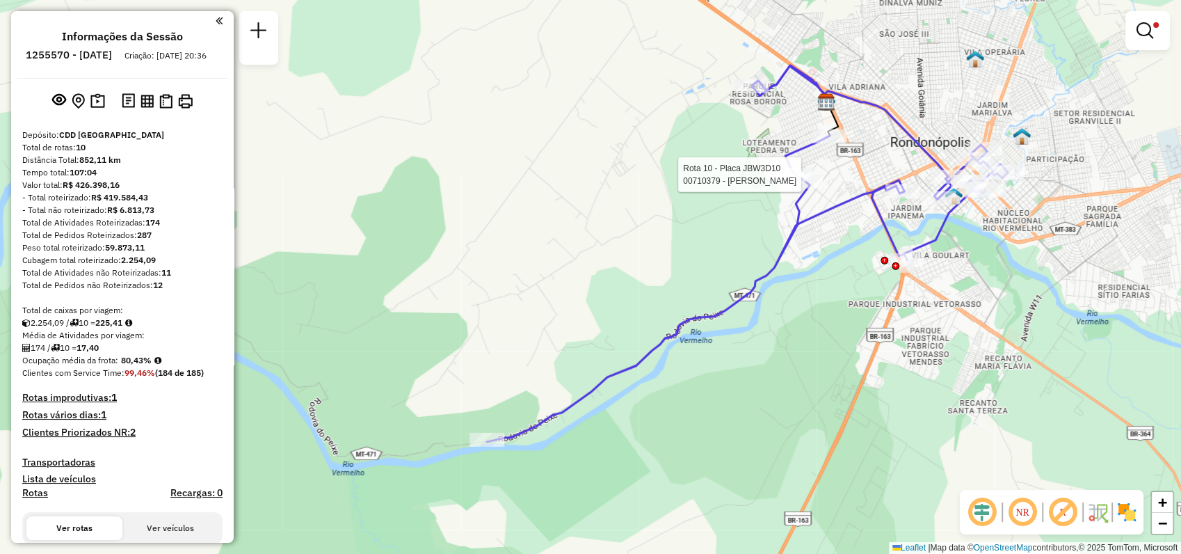
click at [748, 216] on div "Rota 10 - Placa JBW3D10 00710379 - JOaO BATISTA Limpar filtros Janela de atendi…" at bounding box center [590, 277] width 1181 height 554
click at [1126, 28] on div at bounding box center [1147, 30] width 45 height 39
click at [1140, 32] on em at bounding box center [1144, 30] width 17 height 17
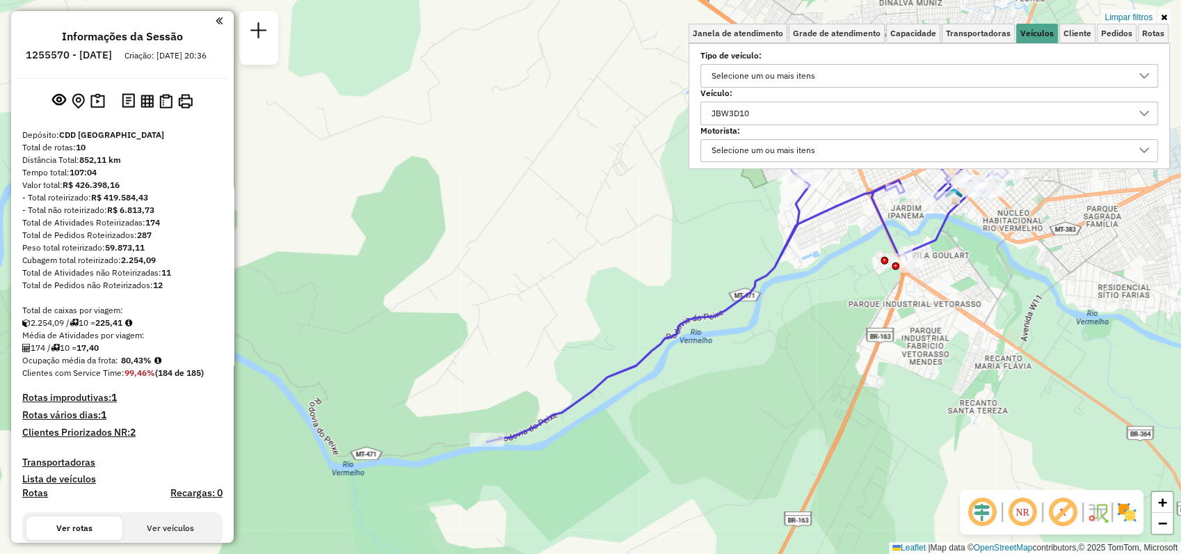
click at [782, 106] on div "JBW3D10" at bounding box center [919, 113] width 424 height 22
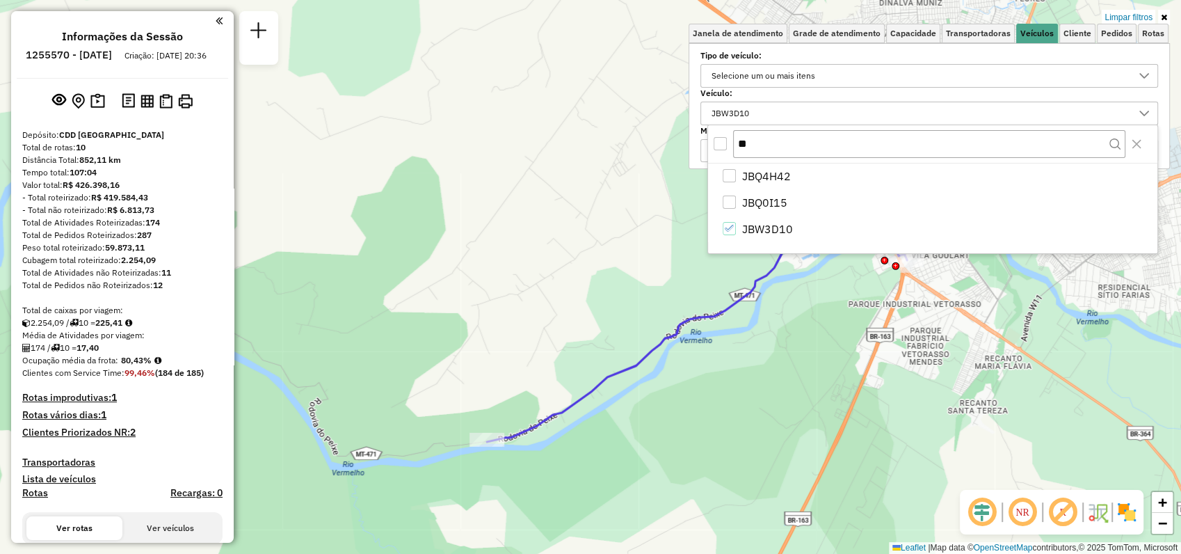
type input "*"
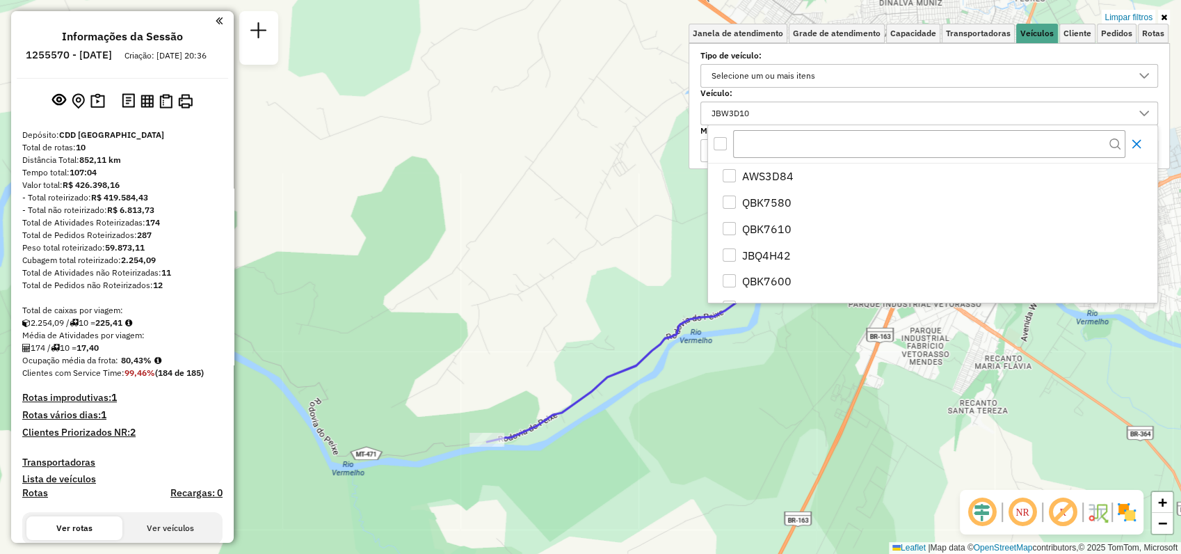
click at [1142, 143] on button "Close" at bounding box center [1136, 144] width 22 height 22
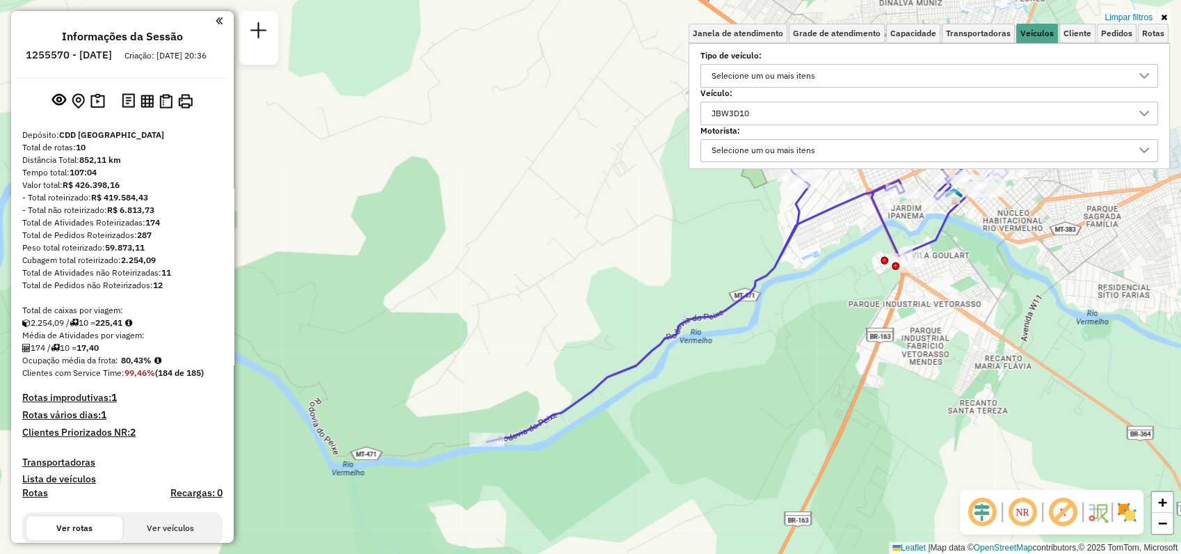
click at [780, 113] on div "JBW3D10" at bounding box center [919, 113] width 424 height 22
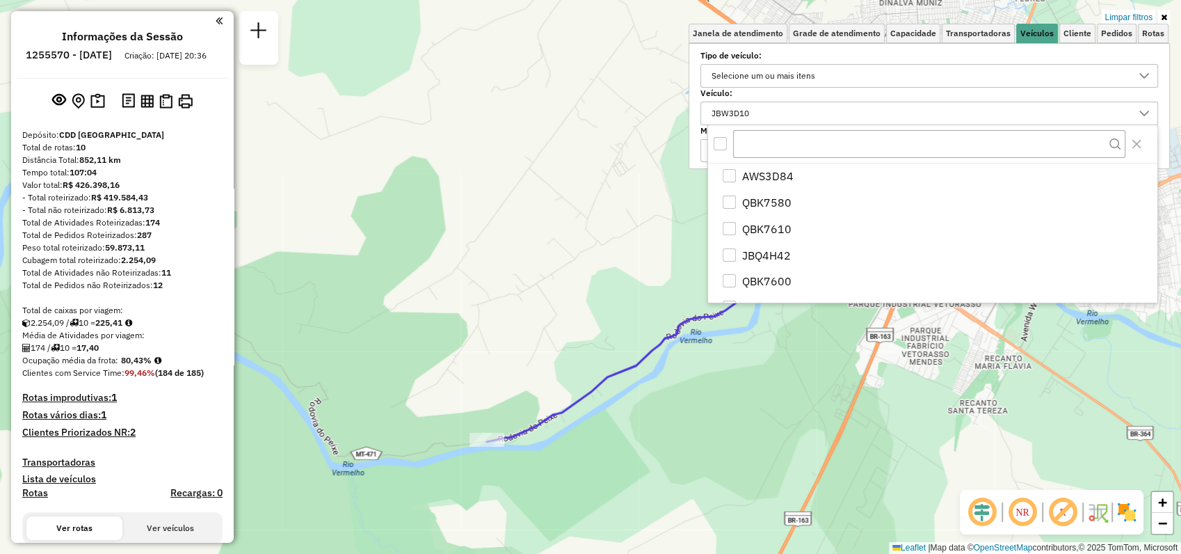
scroll to position [122, 0]
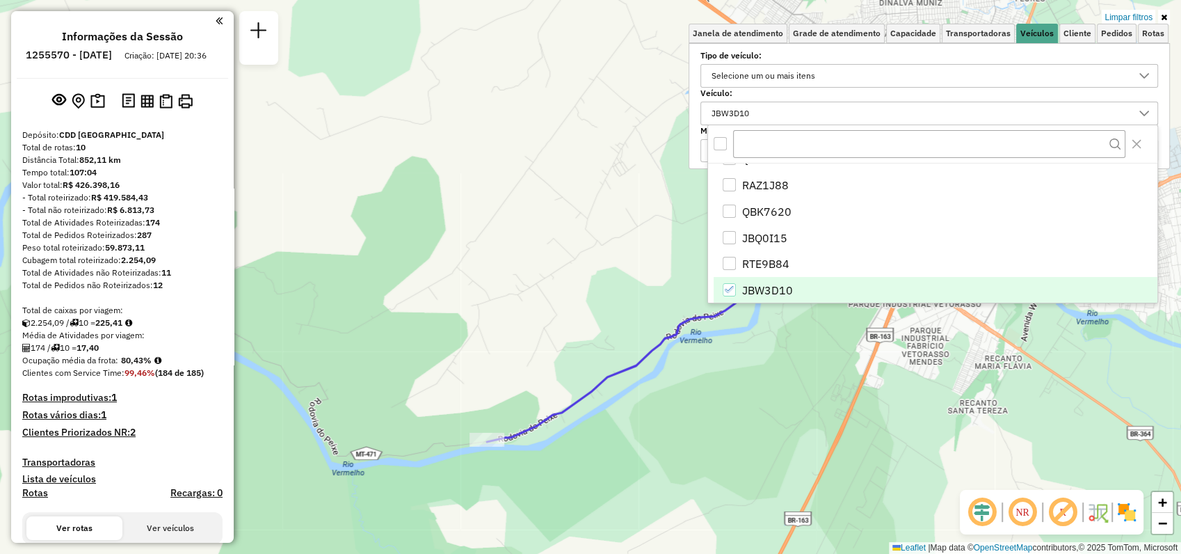
click at [733, 289] on div "JBW3D10" at bounding box center [729, 289] width 13 height 13
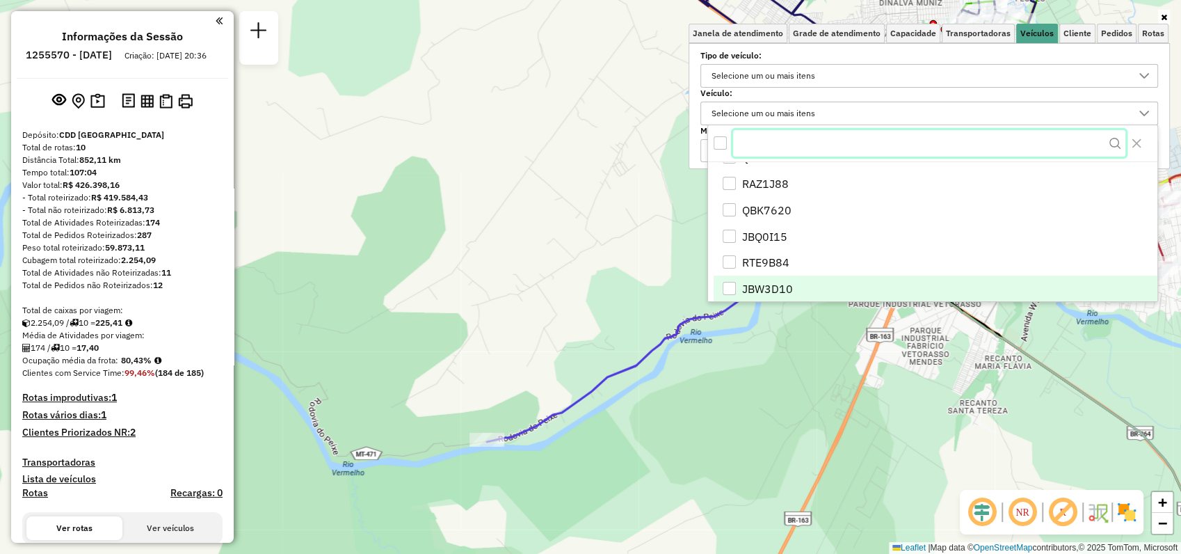
click at [798, 140] on input "text" at bounding box center [929, 143] width 392 height 26
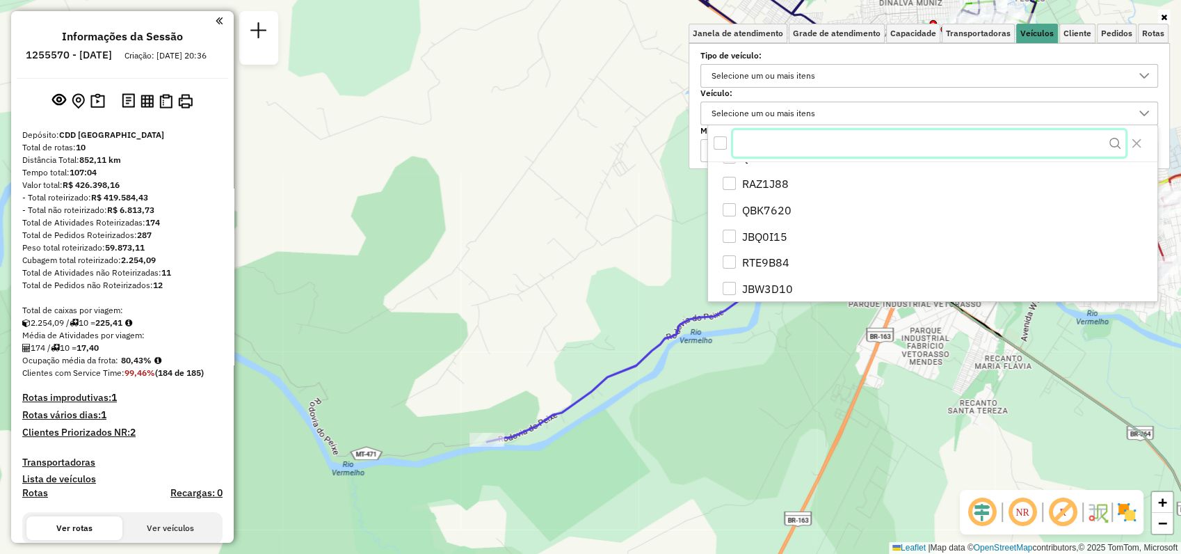
paste input "*******"
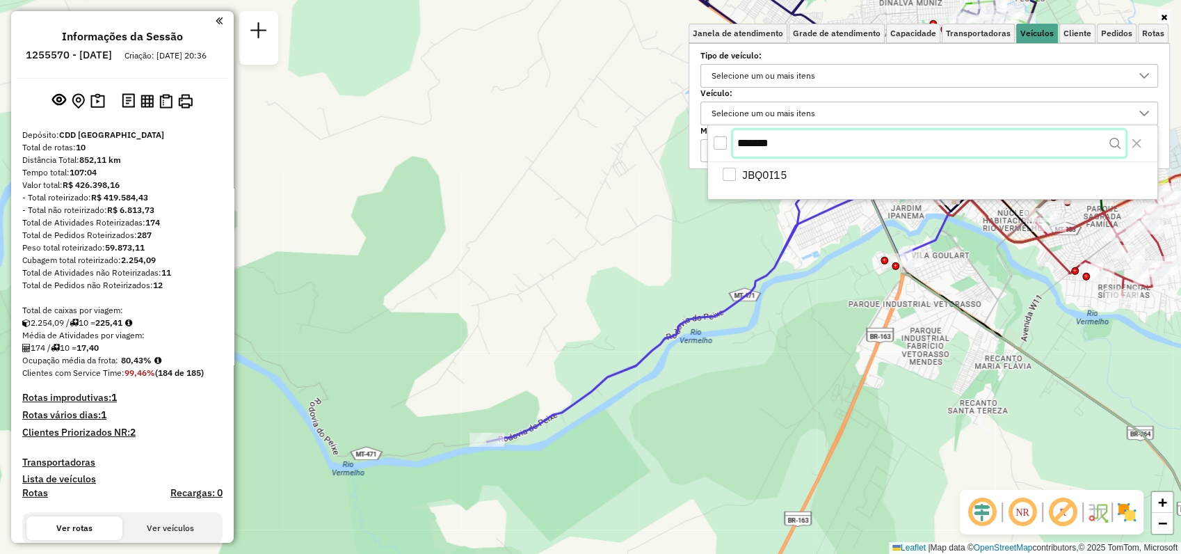
scroll to position [0, 0]
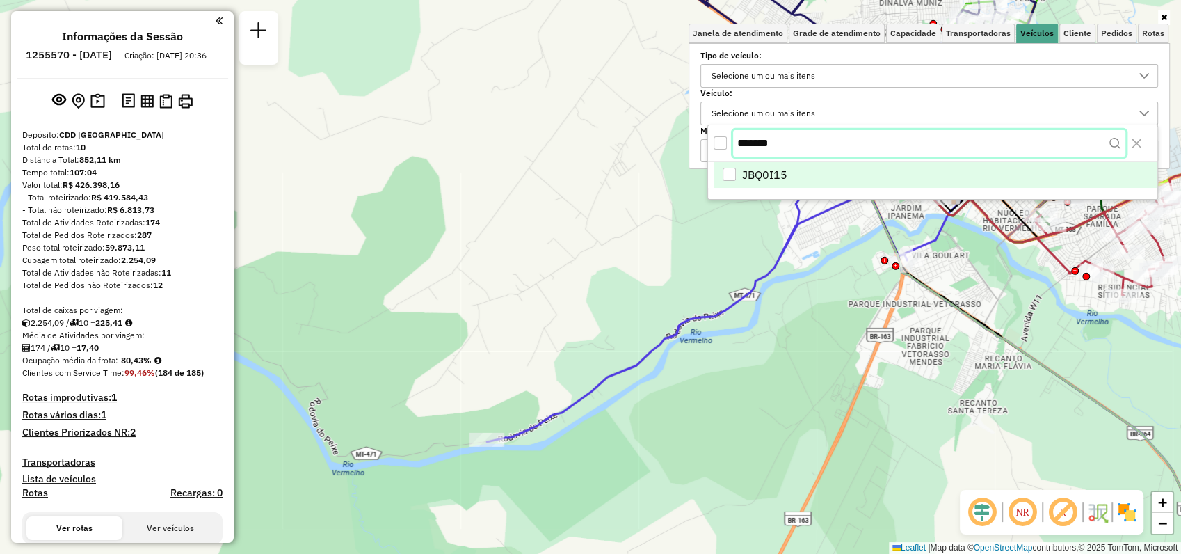
type input "*******"
click at [748, 171] on span "JBQ0I15" at bounding box center [764, 176] width 45 height 17
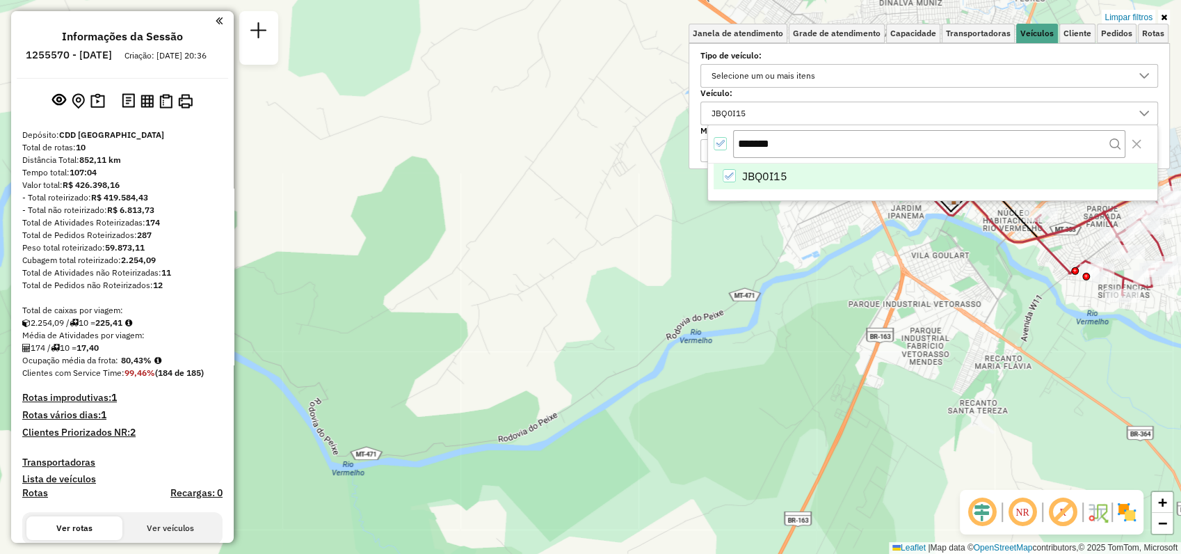
click at [1163, 16] on icon at bounding box center [1164, 17] width 6 height 8
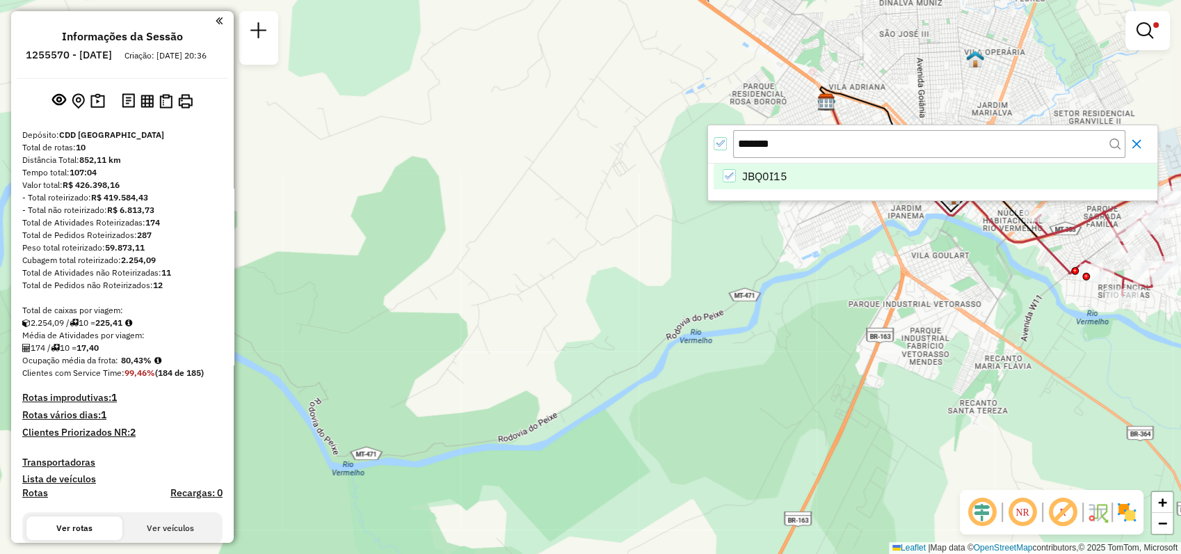
click at [1138, 147] on icon "Close" at bounding box center [1136, 143] width 11 height 11
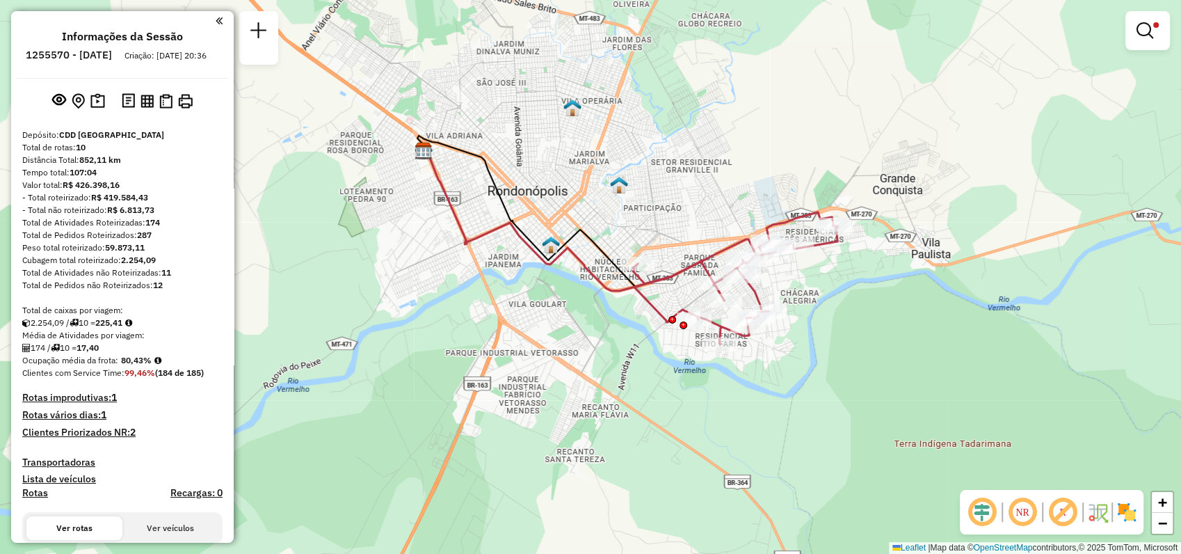
drag, startPoint x: 851, startPoint y: 225, endPoint x: 451, endPoint y: 272, distance: 403.3
click at [451, 272] on div "Limpar filtros Janela de atendimento Grade de atendimento Capacidade Transporta…" at bounding box center [590, 277] width 1181 height 554
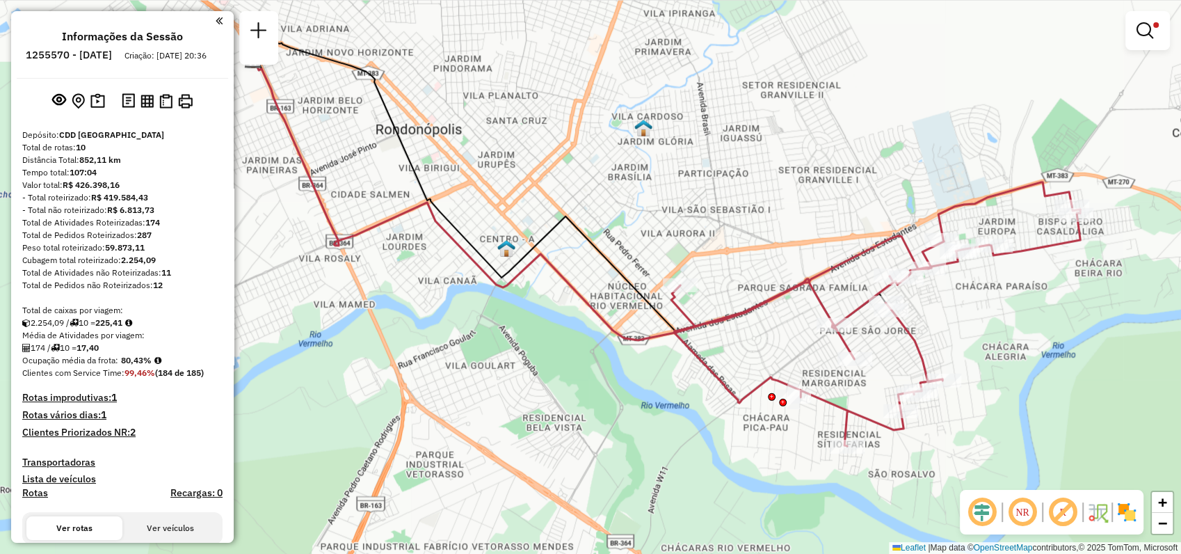
drag, startPoint x: 701, startPoint y: 197, endPoint x: 807, endPoint y: 139, distance: 120.4
click at [807, 139] on div "Limpar filtros Janela de atendimento Grade de atendimento Capacidade Transporta…" at bounding box center [590, 277] width 1181 height 554
click at [216, 22] on em at bounding box center [219, 21] width 7 height 13
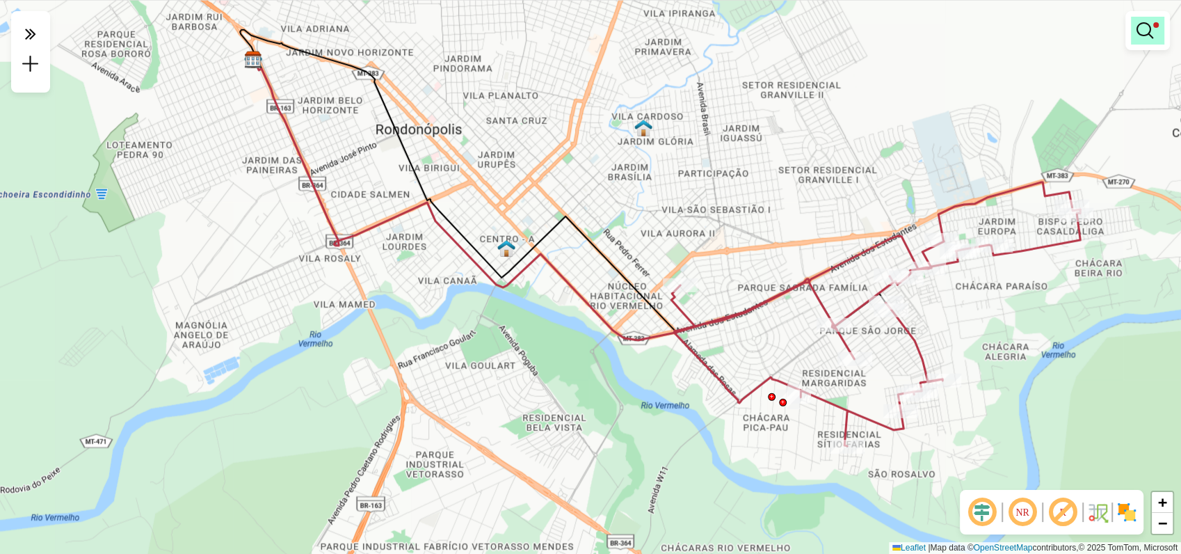
click at [1152, 34] on em at bounding box center [1144, 30] width 17 height 17
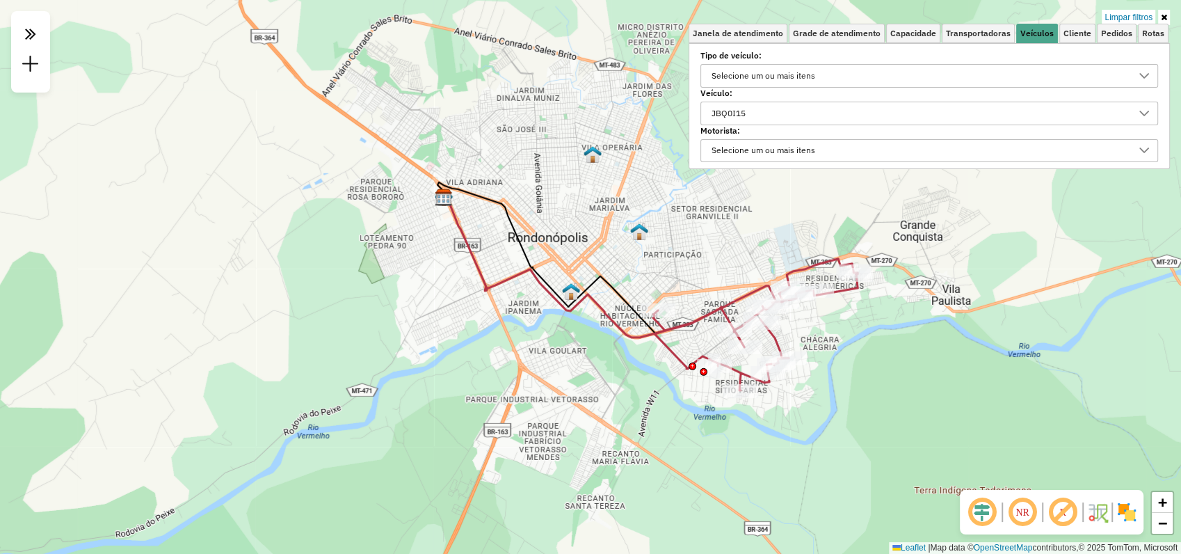
drag, startPoint x: 715, startPoint y: 273, endPoint x: 686, endPoint y: 295, distance: 36.7
click at [686, 295] on div "Limpar filtros Janela de atendimento Grade de atendimento Capacidade Transporta…" at bounding box center [590, 277] width 1181 height 554
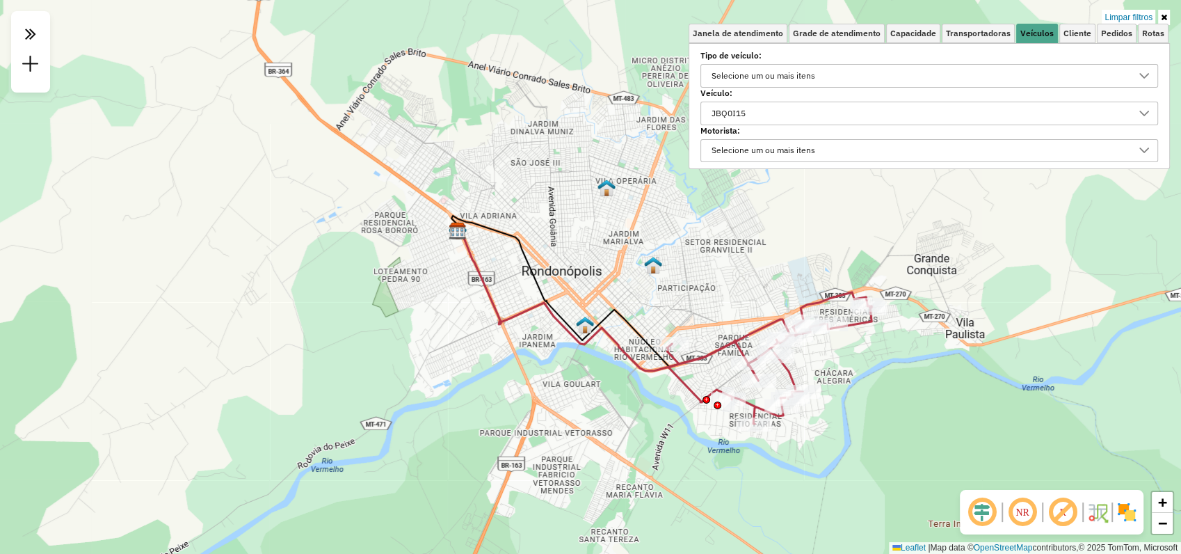
drag, startPoint x: 728, startPoint y: 243, endPoint x: 734, endPoint y: 261, distance: 19.1
click at [734, 261] on div "Limpar filtros Janela de atendimento Grade de atendimento Capacidade Transporta…" at bounding box center [590, 277] width 1181 height 554
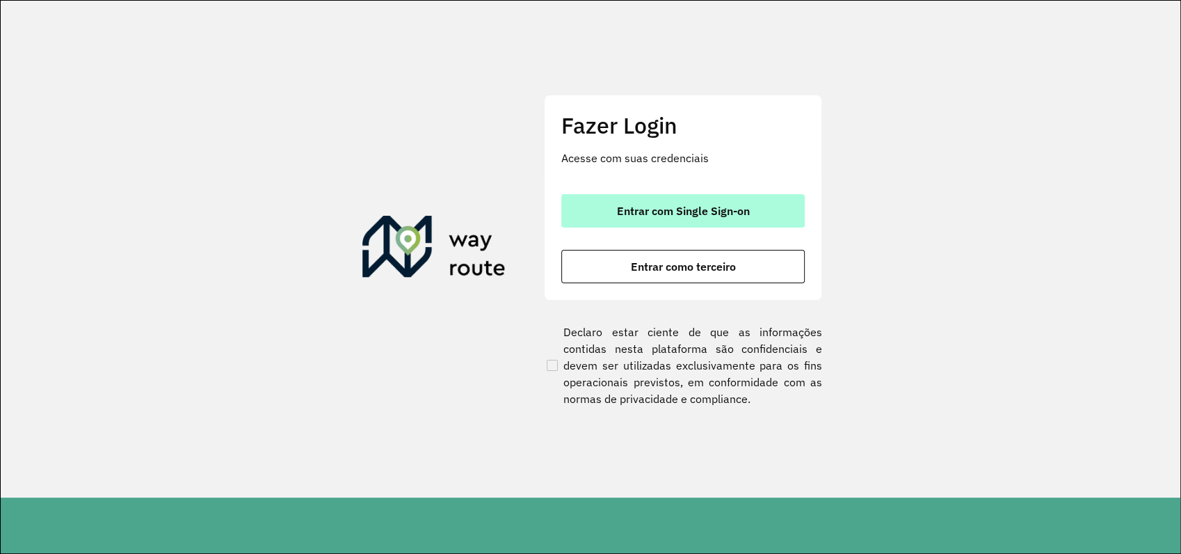
drag, startPoint x: 697, startPoint y: 195, endPoint x: 701, endPoint y: 202, distance: 7.5
click at [699, 198] on button "Entrar com Single Sign-on" at bounding box center [682, 210] width 243 height 33
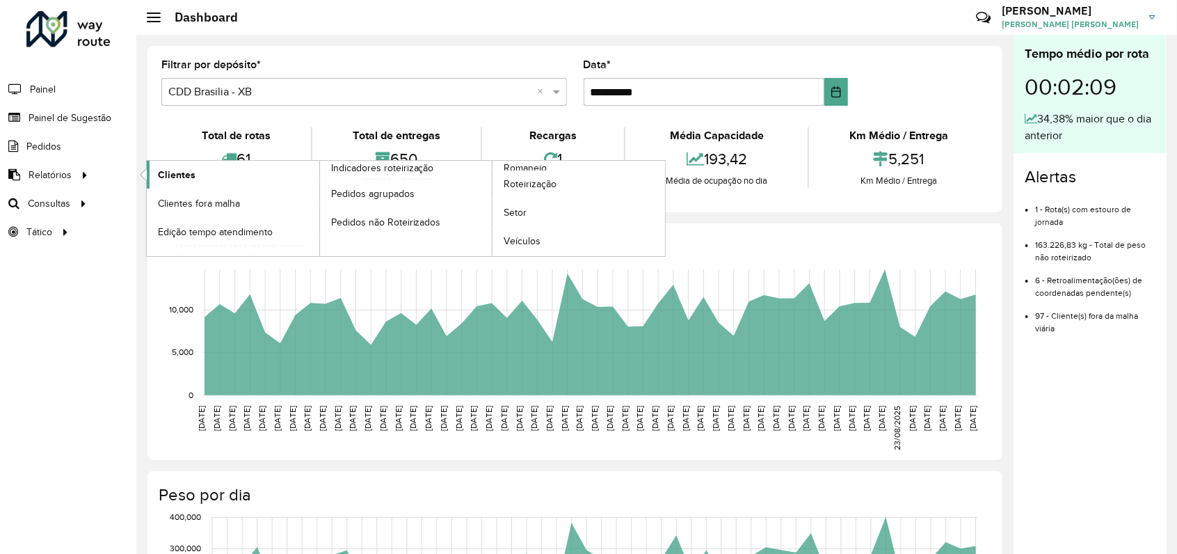
click at [188, 172] on span "Clientes" at bounding box center [177, 175] width 38 height 15
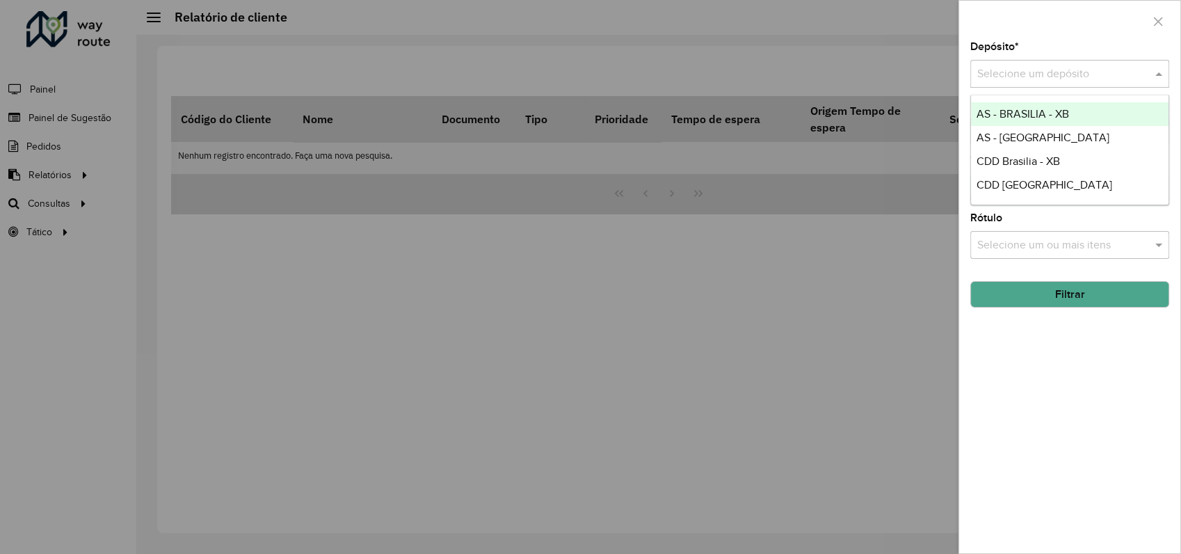
click at [1084, 71] on input "text" at bounding box center [1055, 74] width 157 height 17
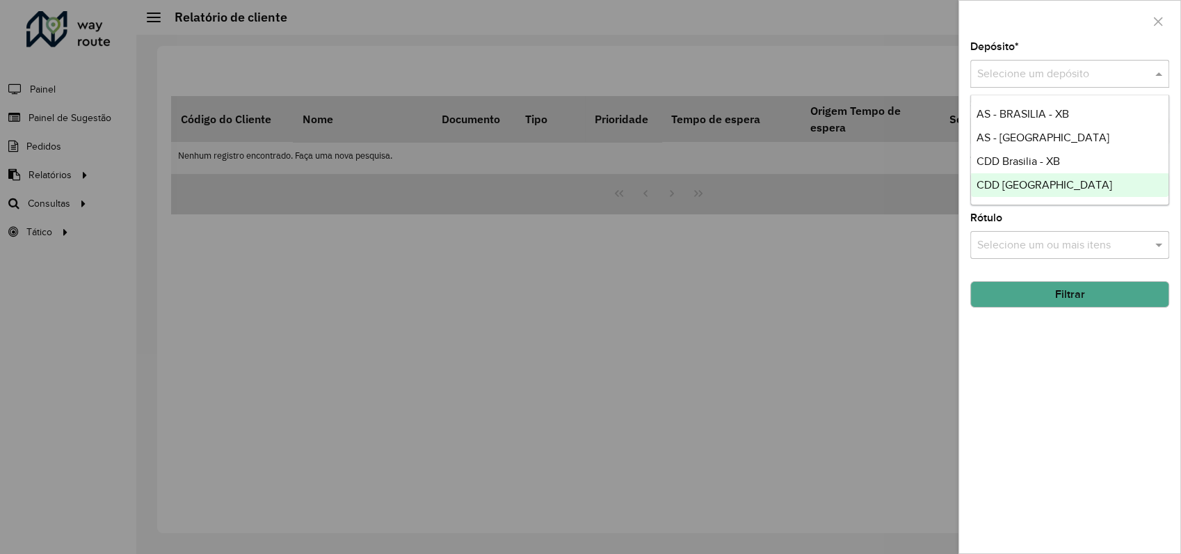
click at [1040, 185] on span "CDD [GEOGRAPHIC_DATA]" at bounding box center [1044, 185] width 136 height 12
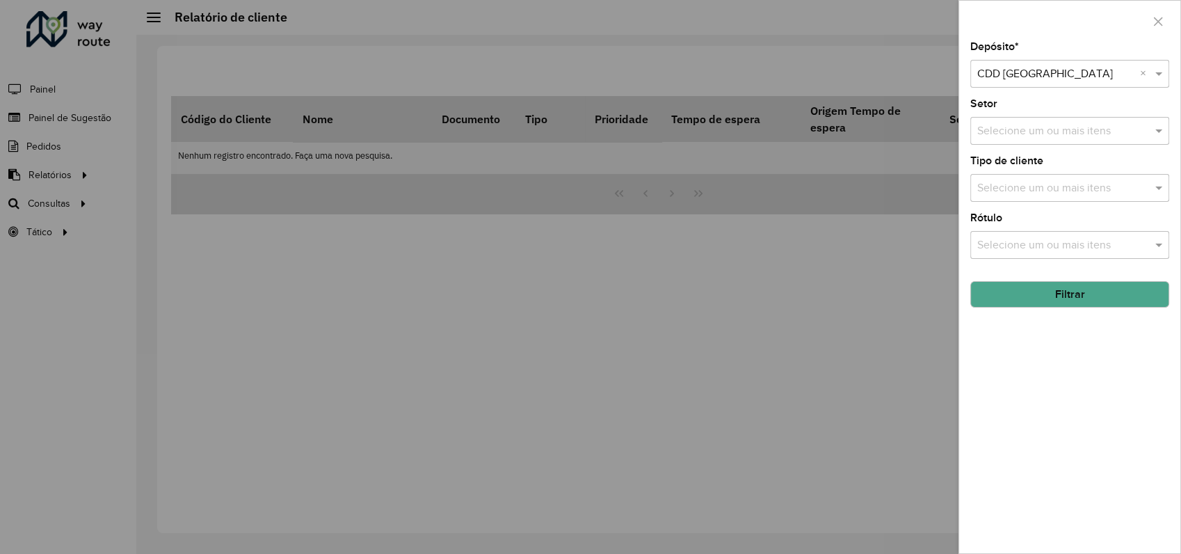
click at [1054, 298] on button "Filtrar" at bounding box center [1069, 294] width 199 height 26
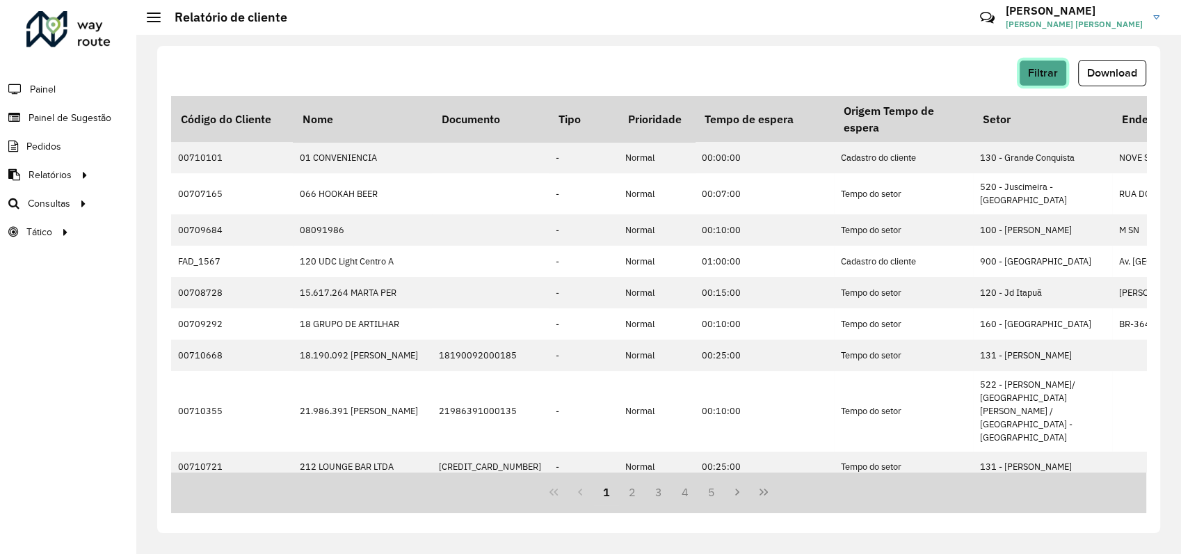
click at [1046, 70] on span "Filtrar" at bounding box center [1043, 73] width 30 height 12
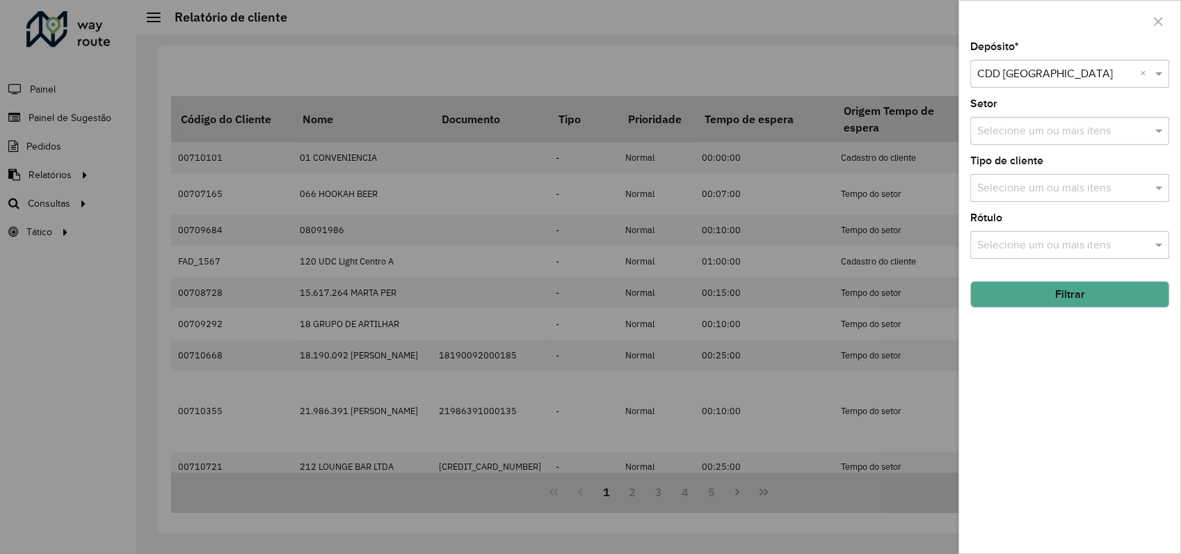
click at [1161, 17] on icon "button" at bounding box center [1158, 21] width 9 height 9
